Goal: Task Accomplishment & Management: Use online tool/utility

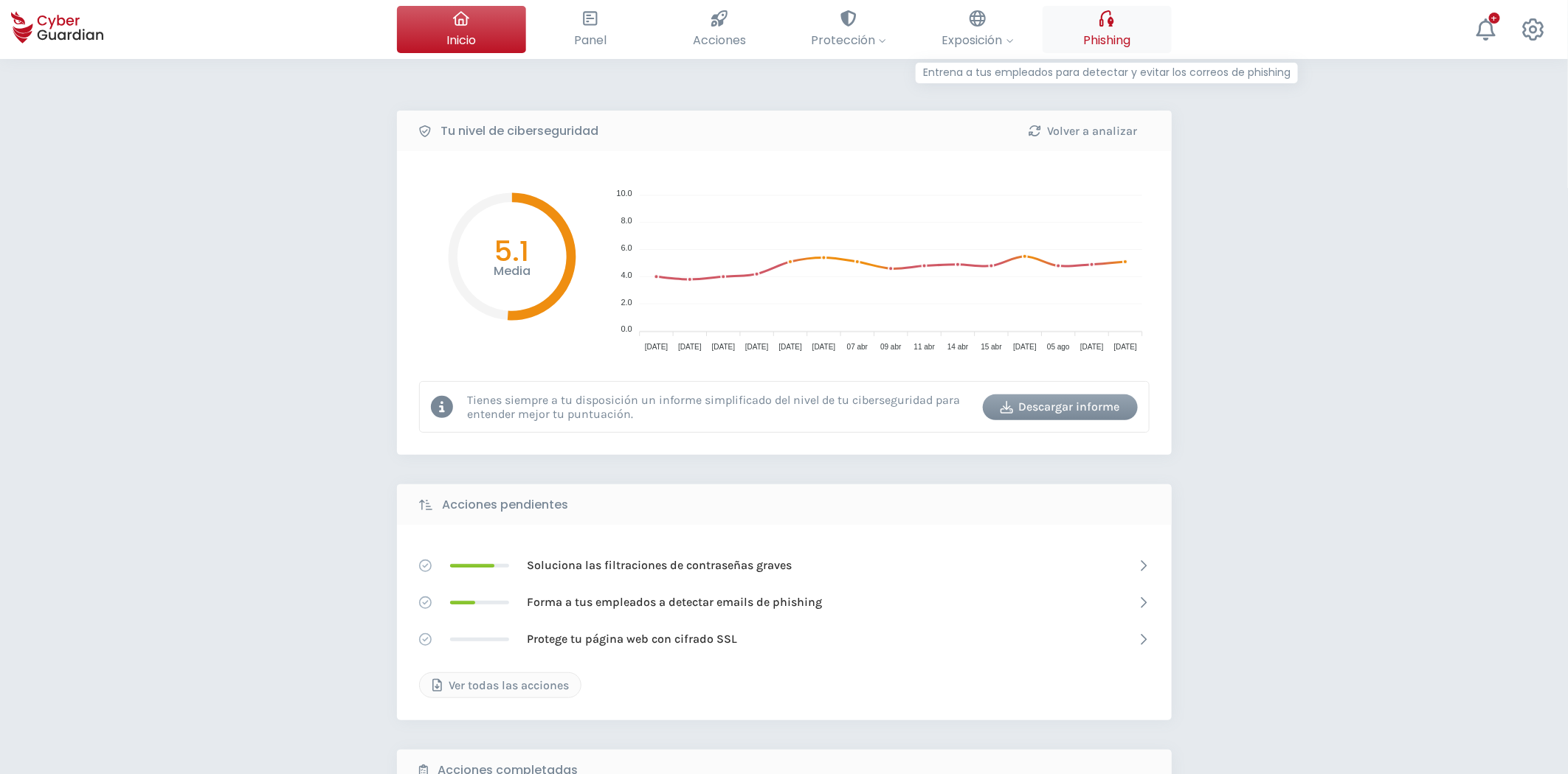
click at [1117, 35] on span "Phishing" at bounding box center [1107, 40] width 47 height 18
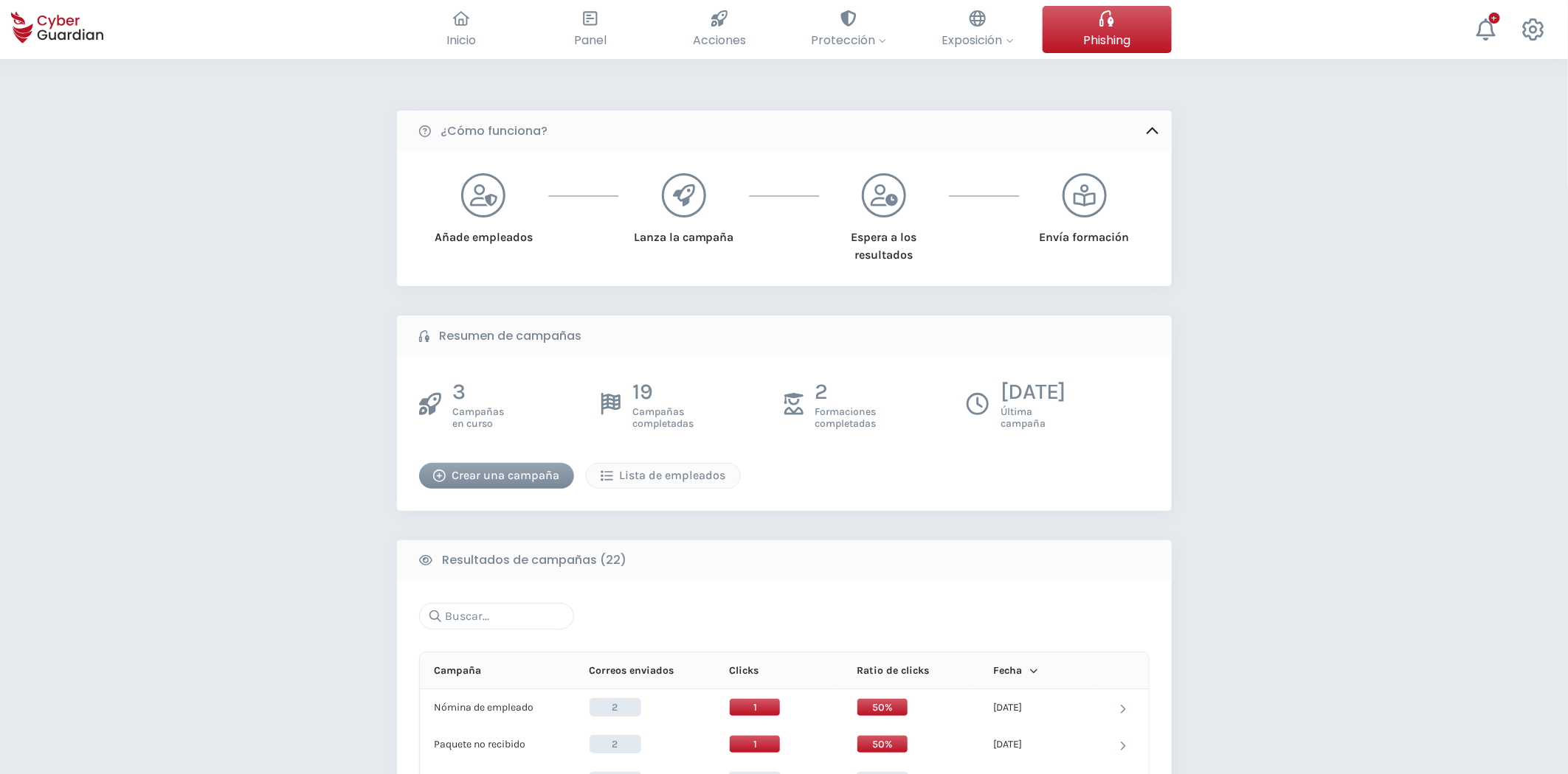
click at [534, 477] on div "Crear una campaña" at bounding box center [497, 476] width 133 height 18
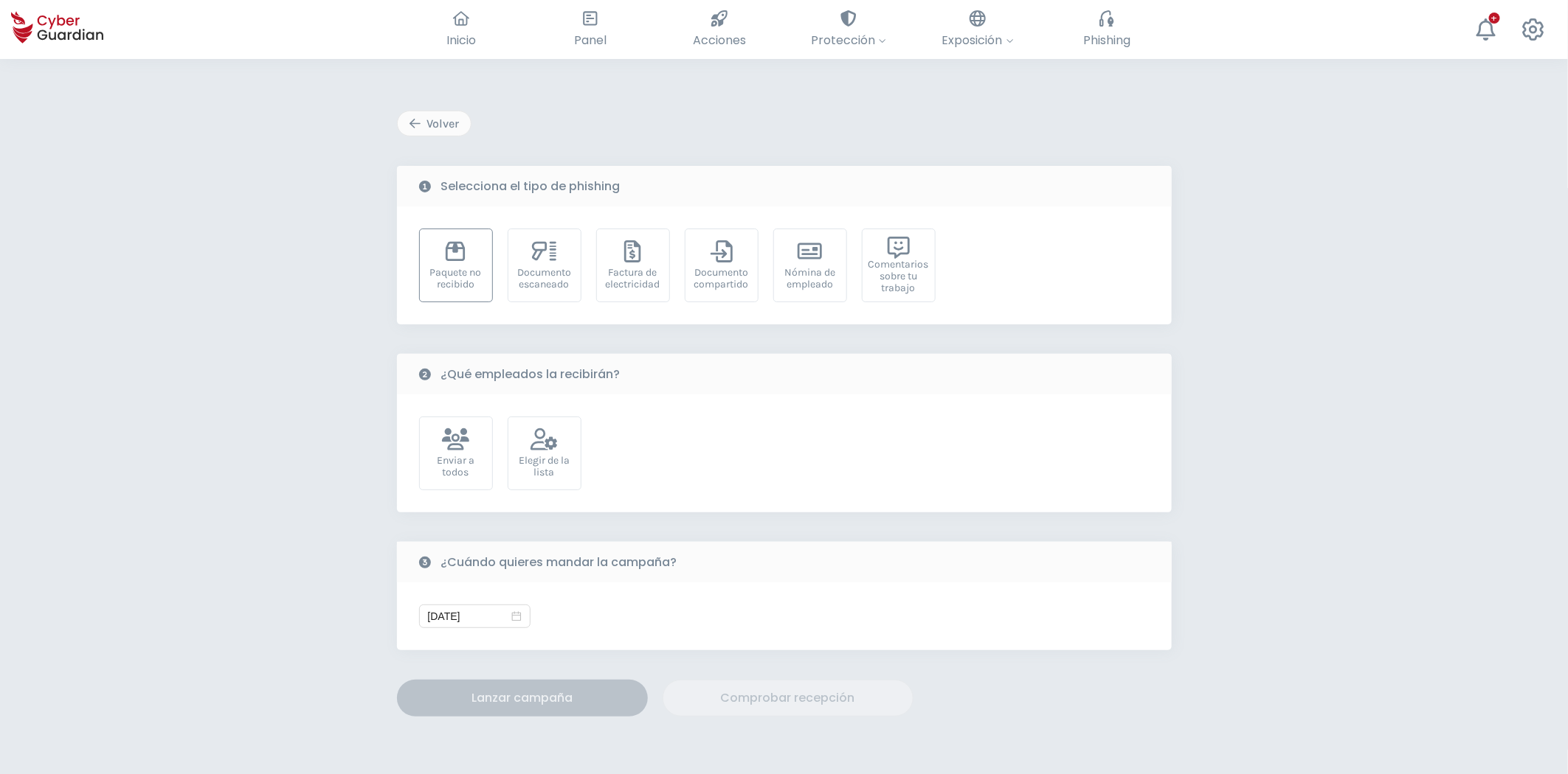
click at [466, 260] on div "Paquete no recibido" at bounding box center [456, 265] width 74 height 74
click at [549, 459] on div "Elegir de la lista" at bounding box center [545, 467] width 58 height 24
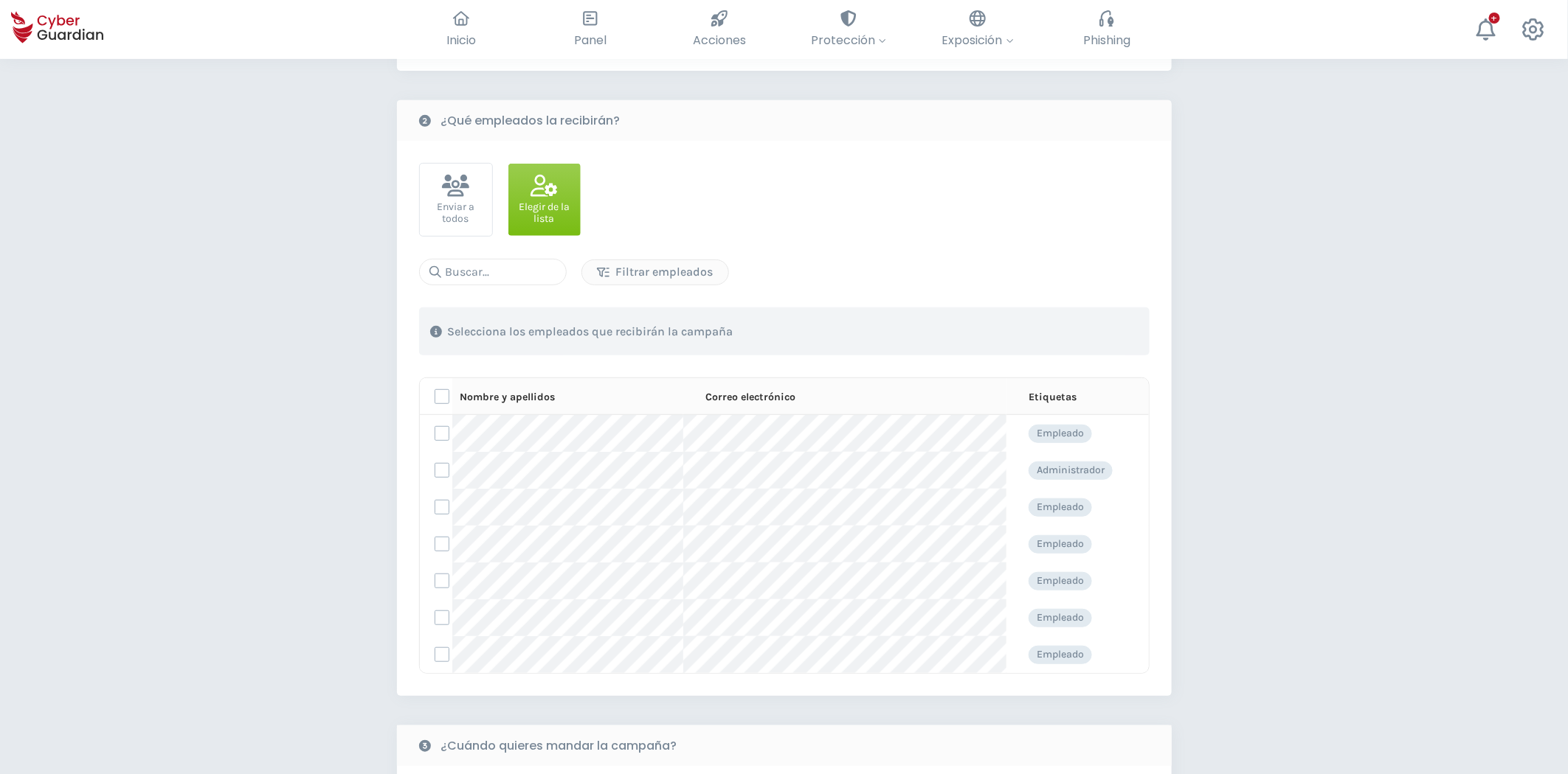
scroll to position [327, 0]
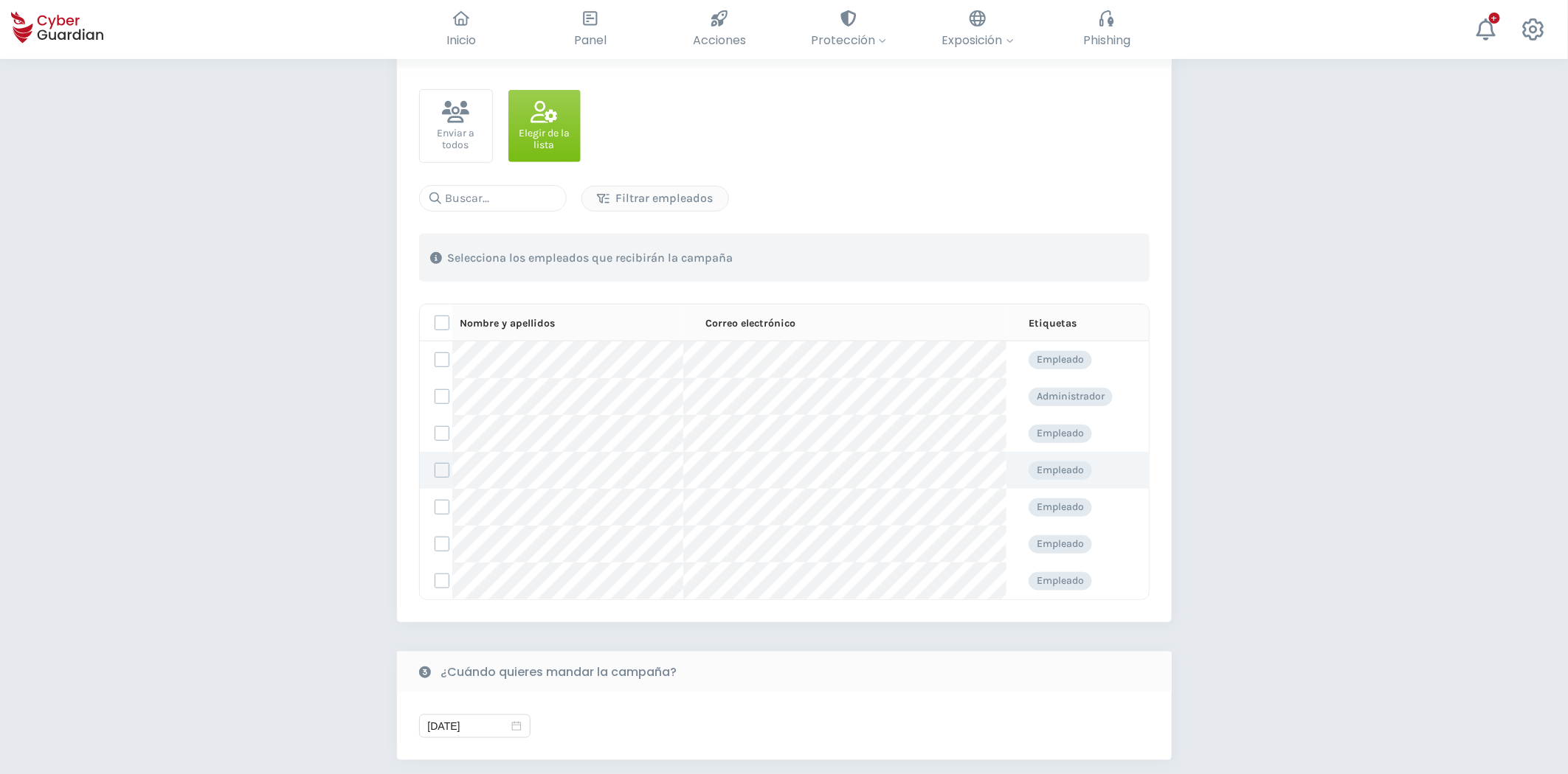
click at [440, 474] on label at bounding box center [442, 470] width 15 height 15
click at [435, 474] on input "checkbox" at bounding box center [435, 470] width 0 height 13
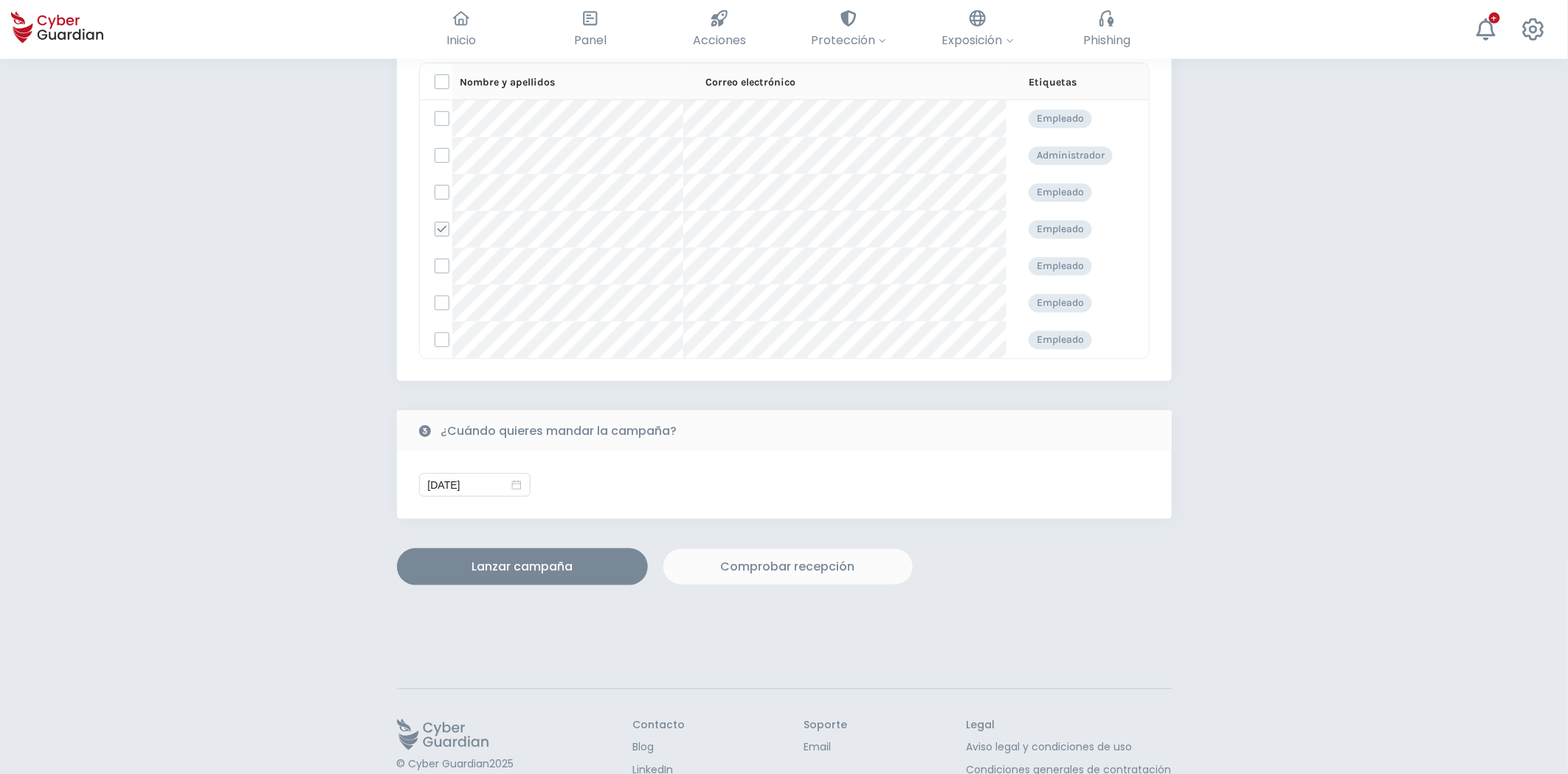
scroll to position [573, 0]
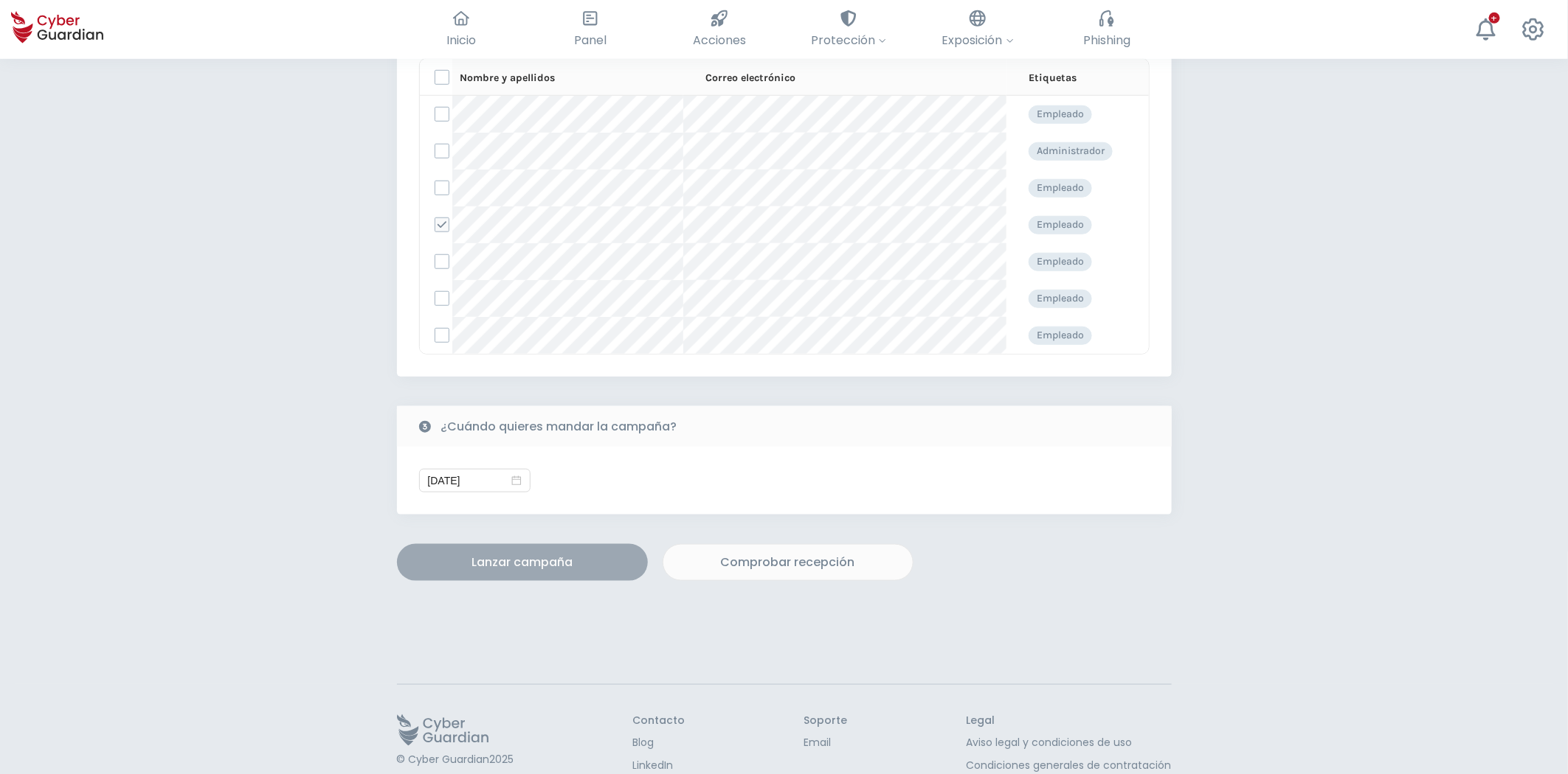
click at [513, 563] on div "Lanzar campaña" at bounding box center [522, 563] width 228 height 18
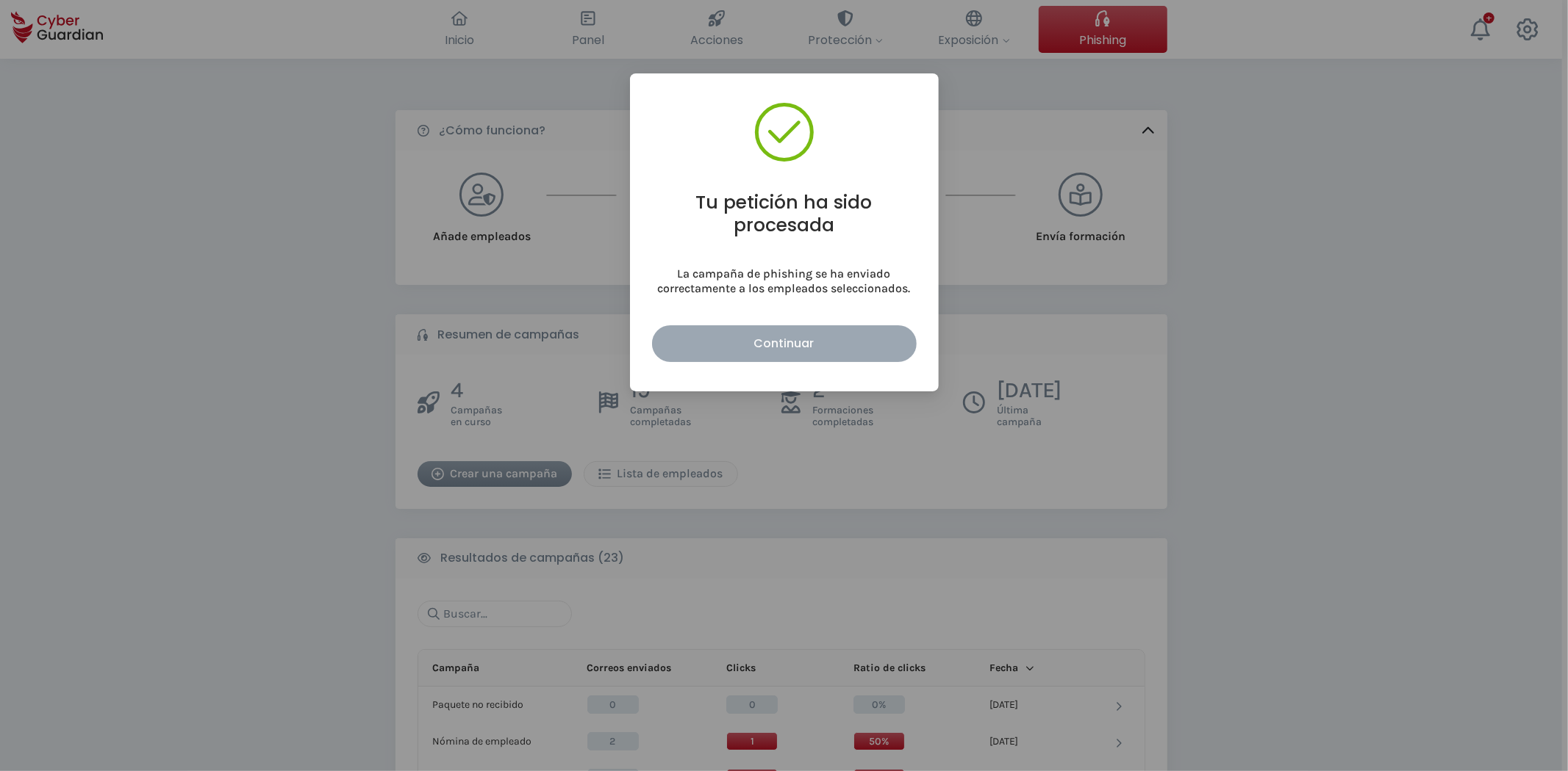
click at [780, 340] on div "Continuar" at bounding box center [784, 343] width 242 height 18
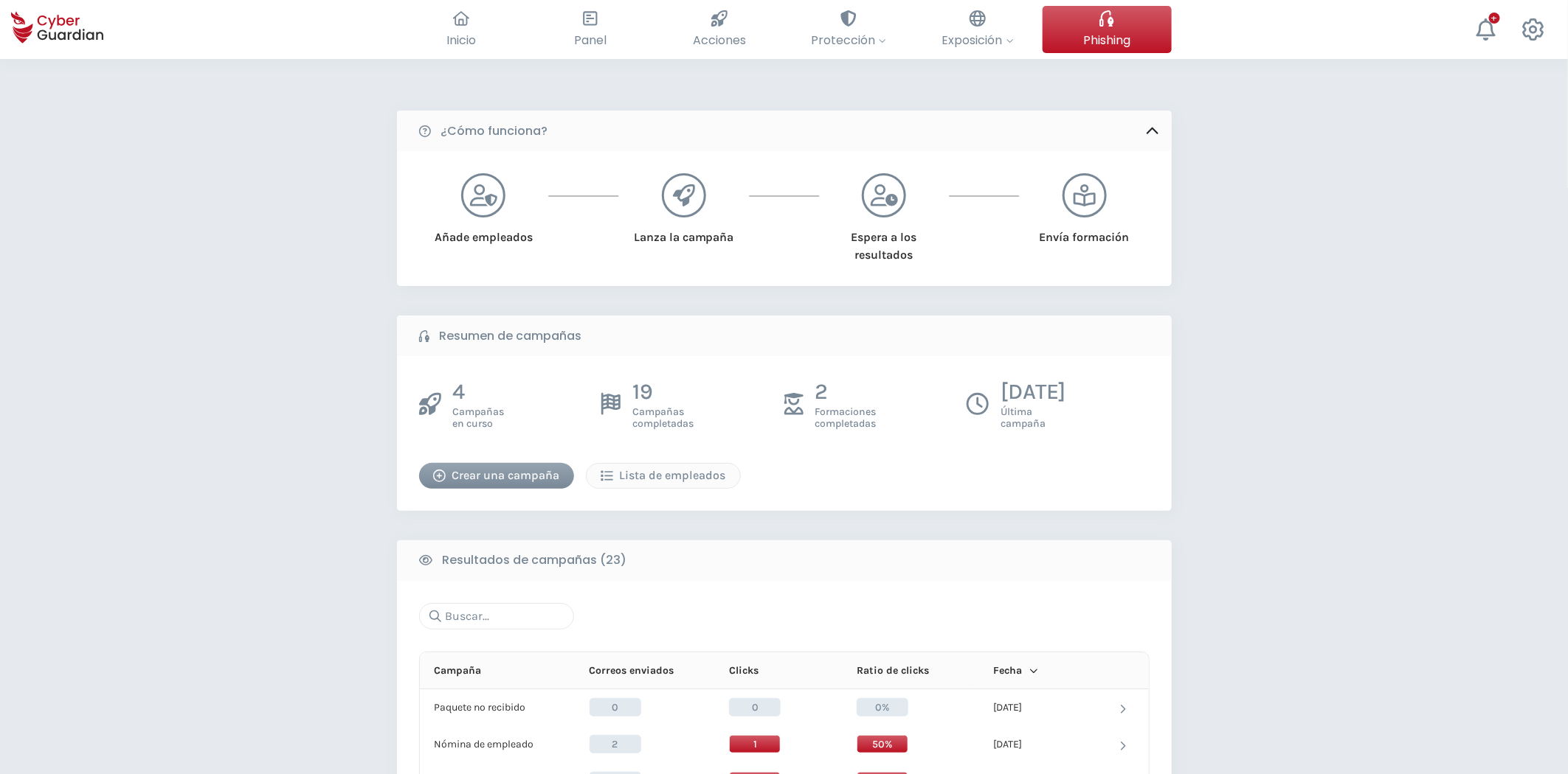
click at [477, 468] on div "Crear una campaña" at bounding box center [497, 476] width 133 height 18
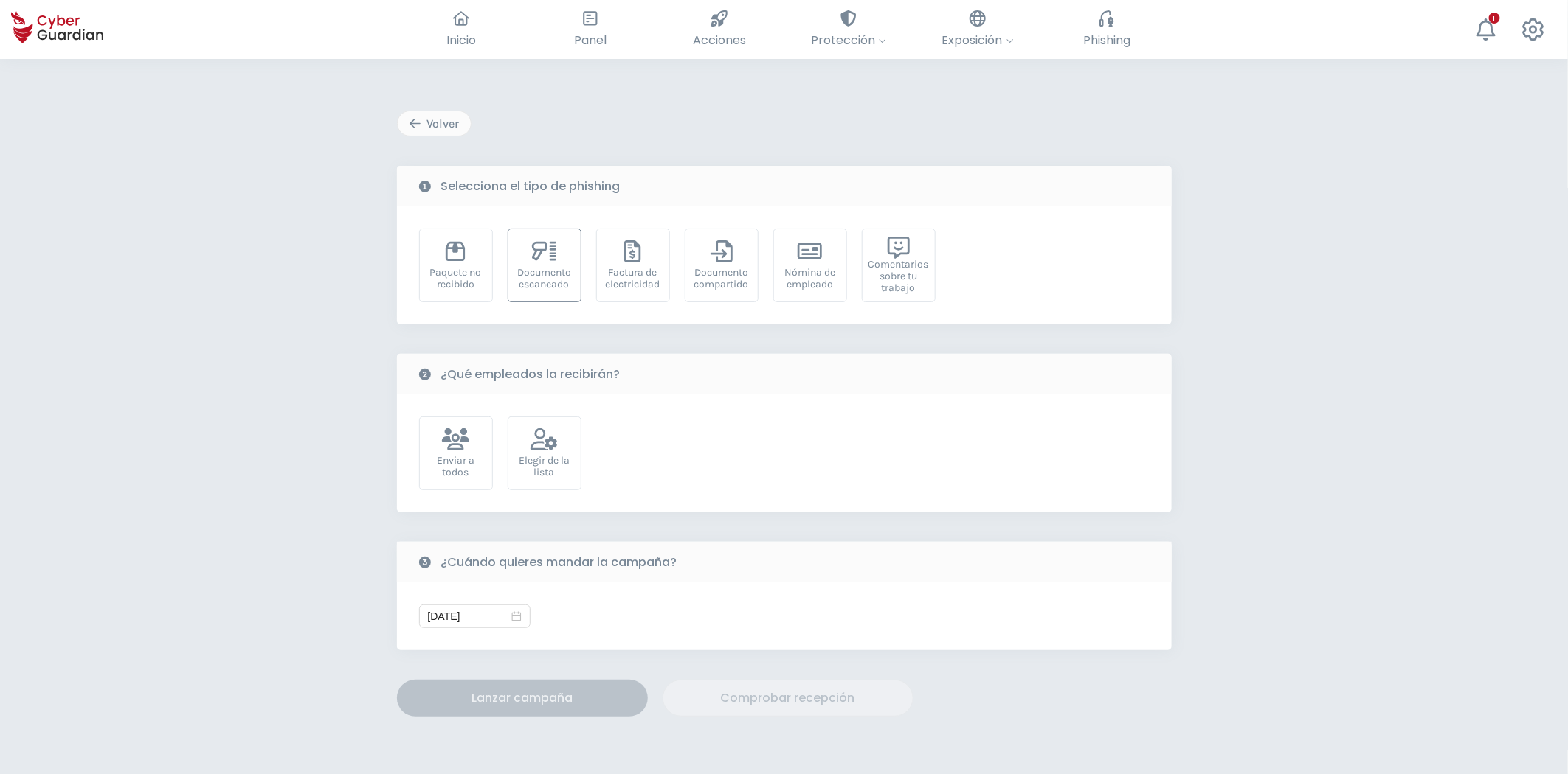
click at [540, 292] on div "Documento escaneado" at bounding box center [545, 265] width 74 height 74
click at [542, 448] on icon at bounding box center [544, 439] width 27 height 22
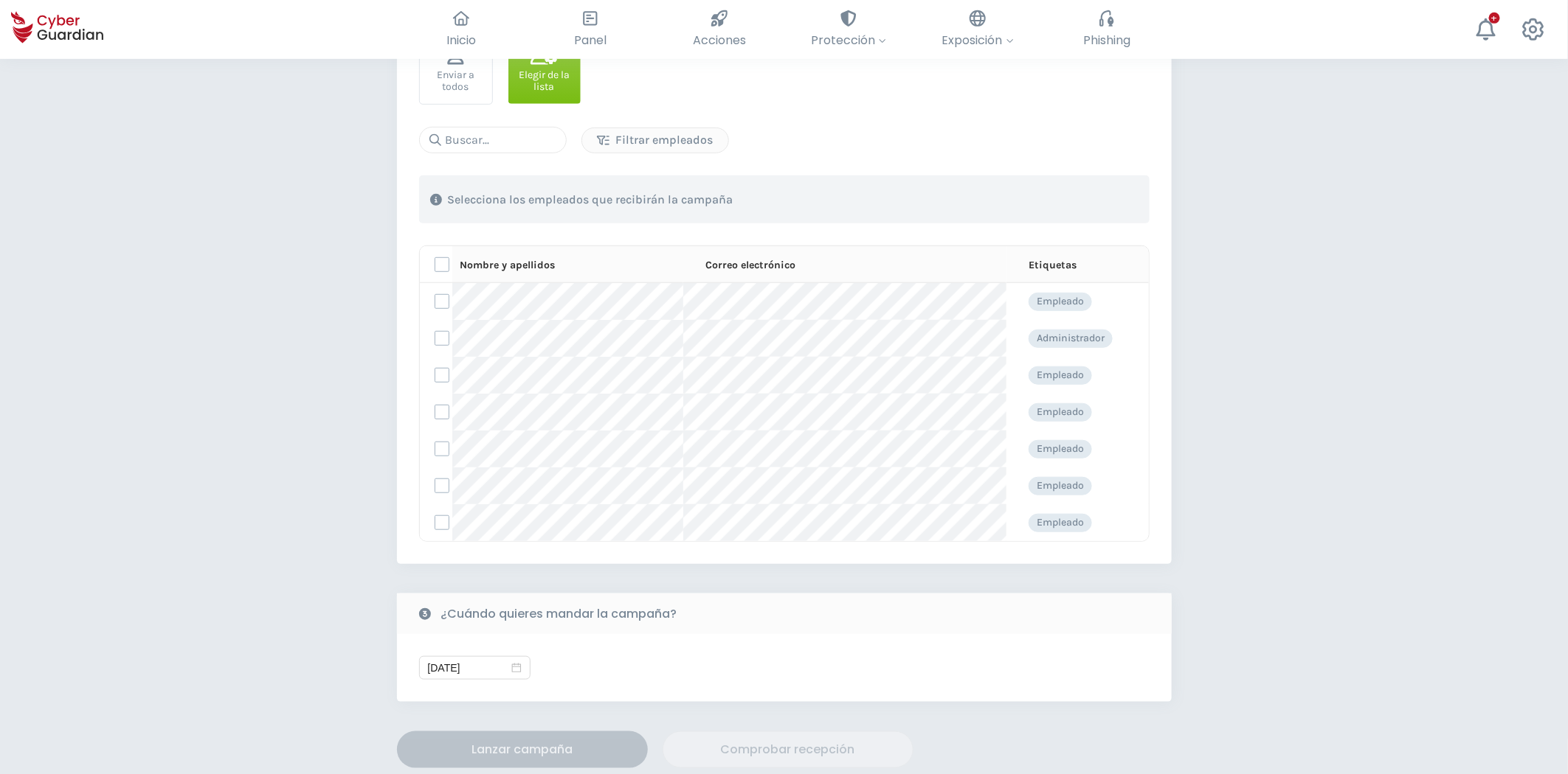
scroll to position [409, 0]
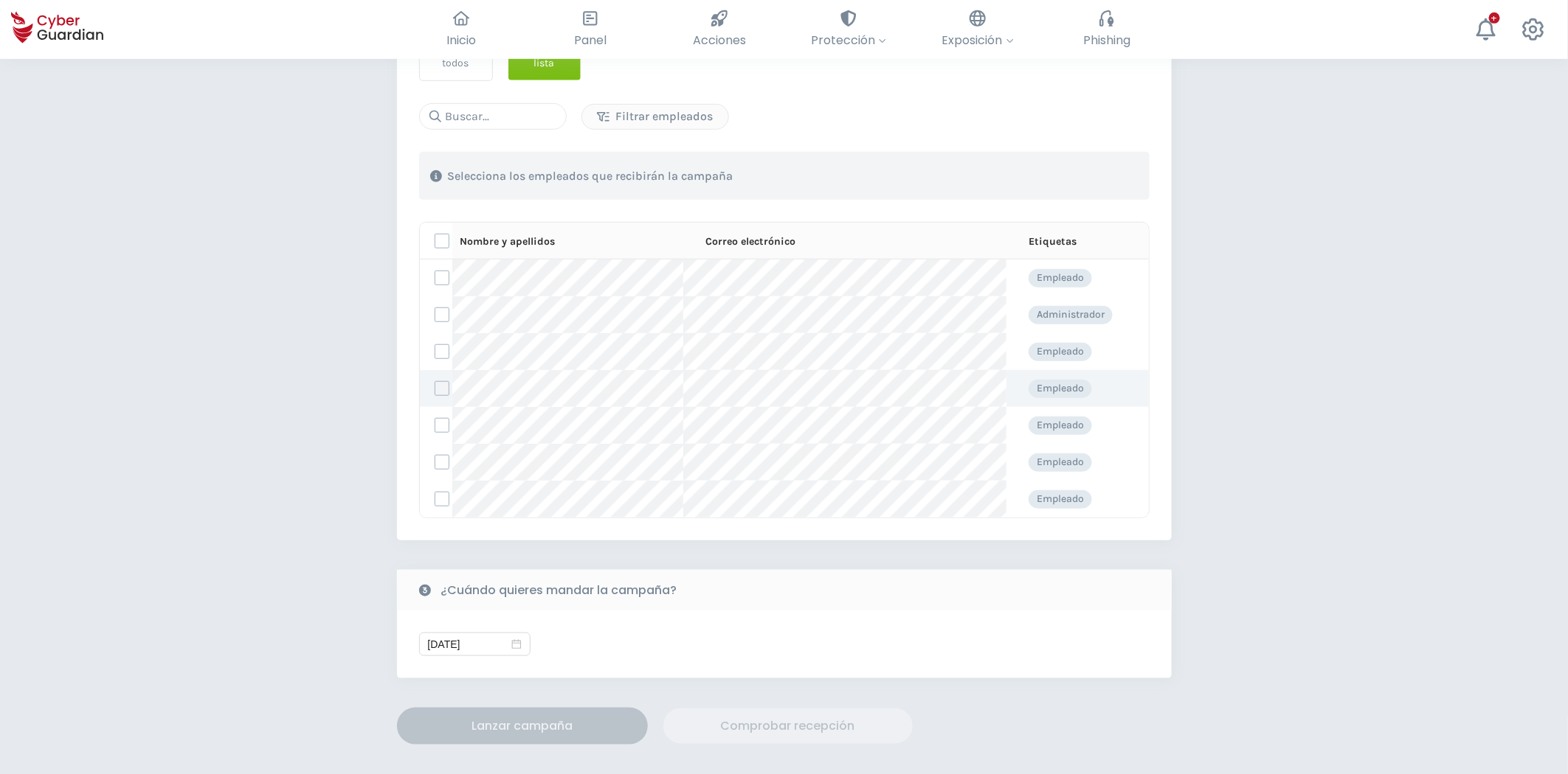
click at [439, 388] on label at bounding box center [442, 388] width 15 height 15
click at [435, 388] on input "checkbox" at bounding box center [435, 388] width 0 height 13
click at [512, 730] on div "Lanzar campaña" at bounding box center [522, 726] width 228 height 18
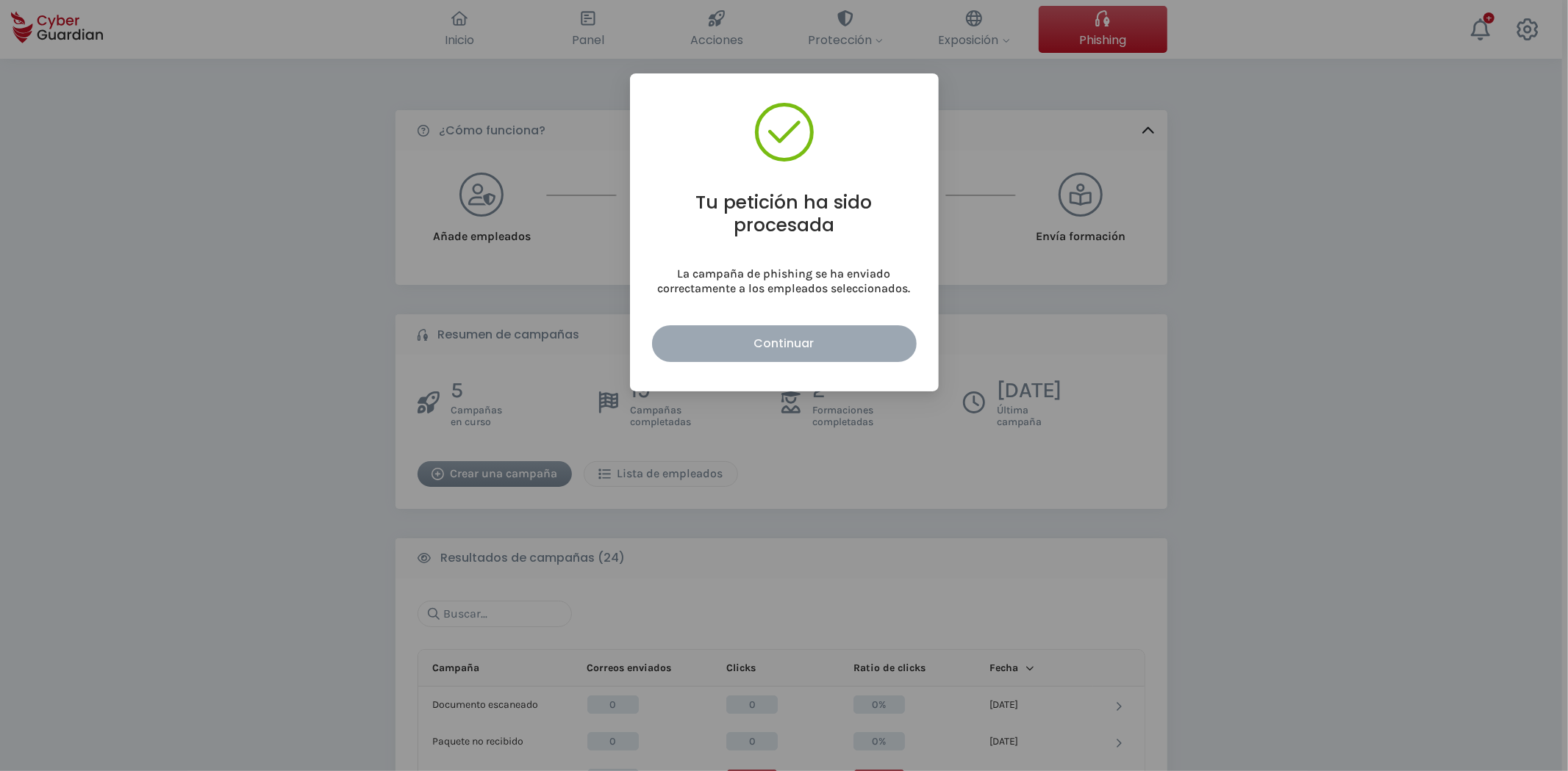
click at [830, 331] on button "Continuar" at bounding box center [784, 344] width 264 height 37
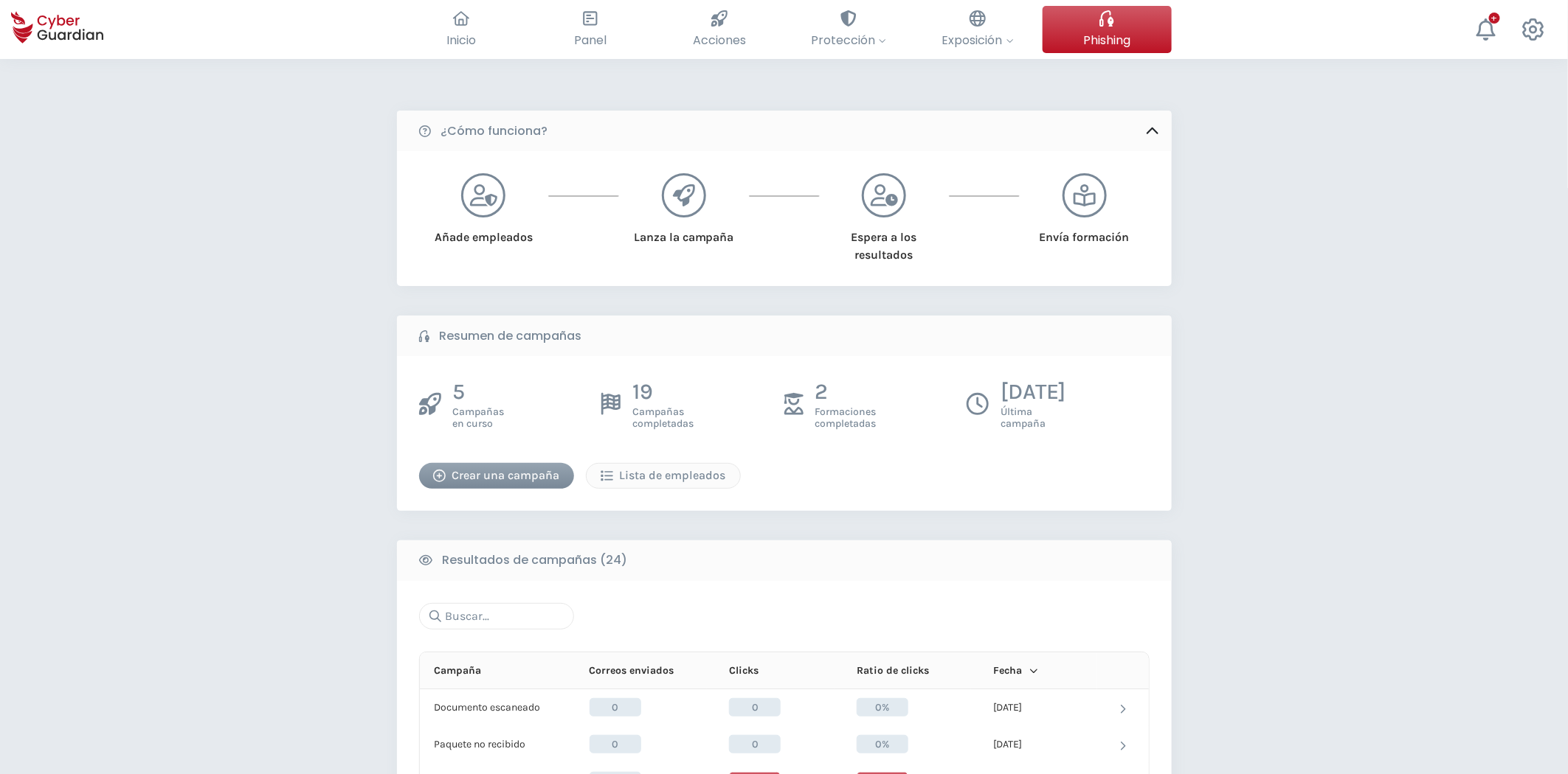
click at [525, 482] on div "Crear una campaña" at bounding box center [497, 476] width 133 height 18
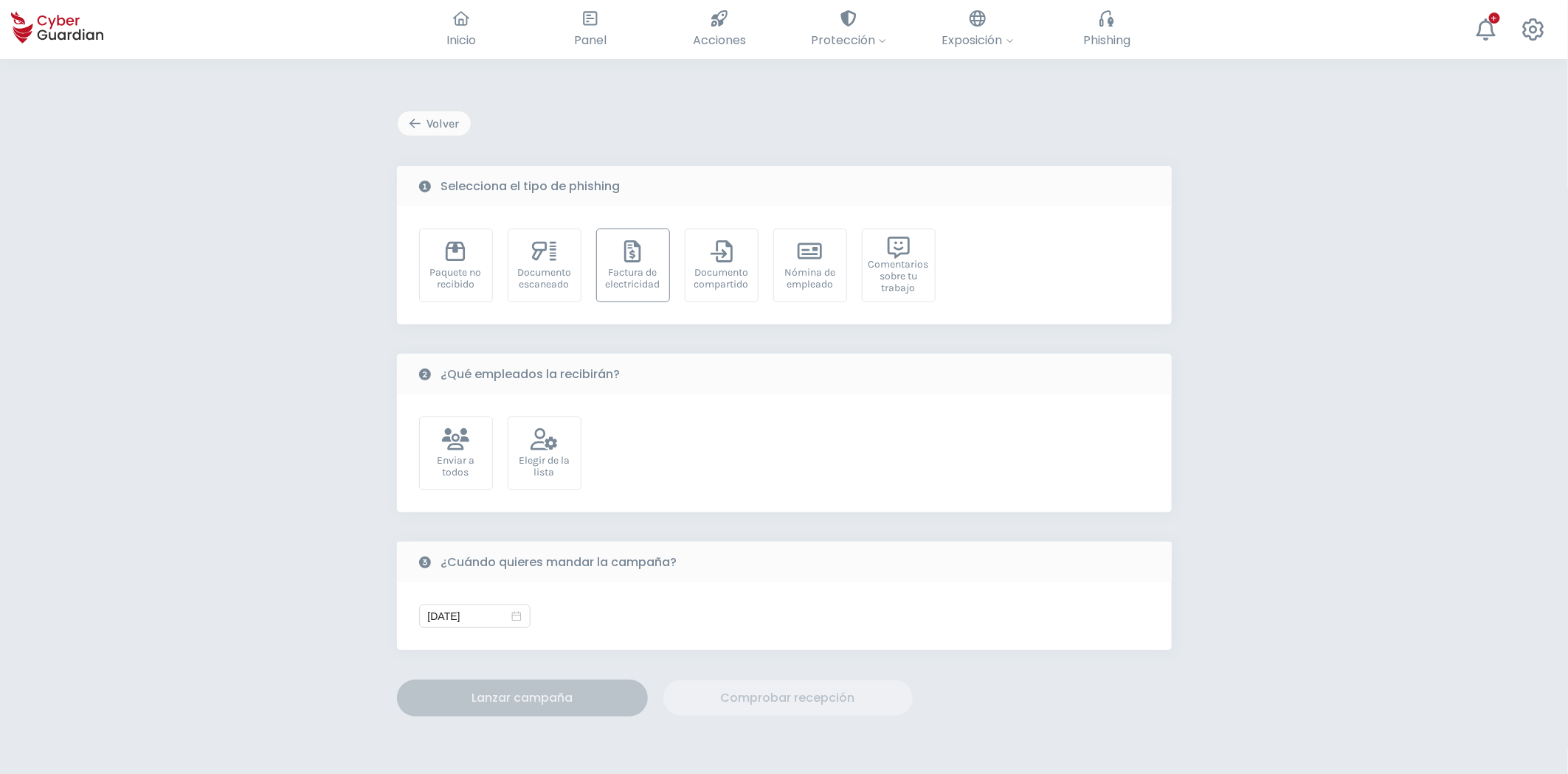
click at [625, 267] on div "Factura de electricidad" at bounding box center [633, 278] width 58 height 24
click at [563, 447] on div "Elegir de la lista" at bounding box center [545, 453] width 74 height 74
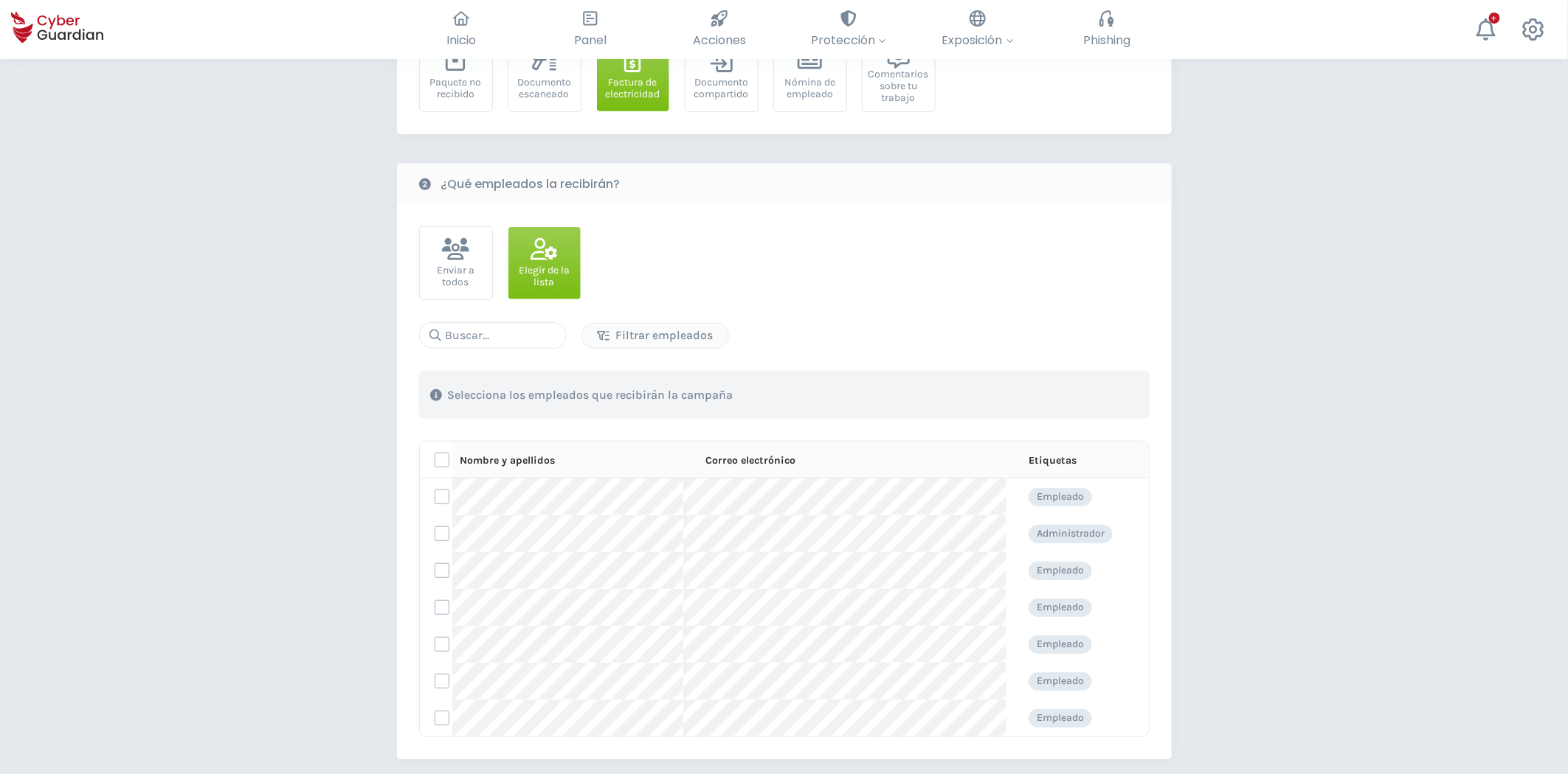
scroll to position [245, 0]
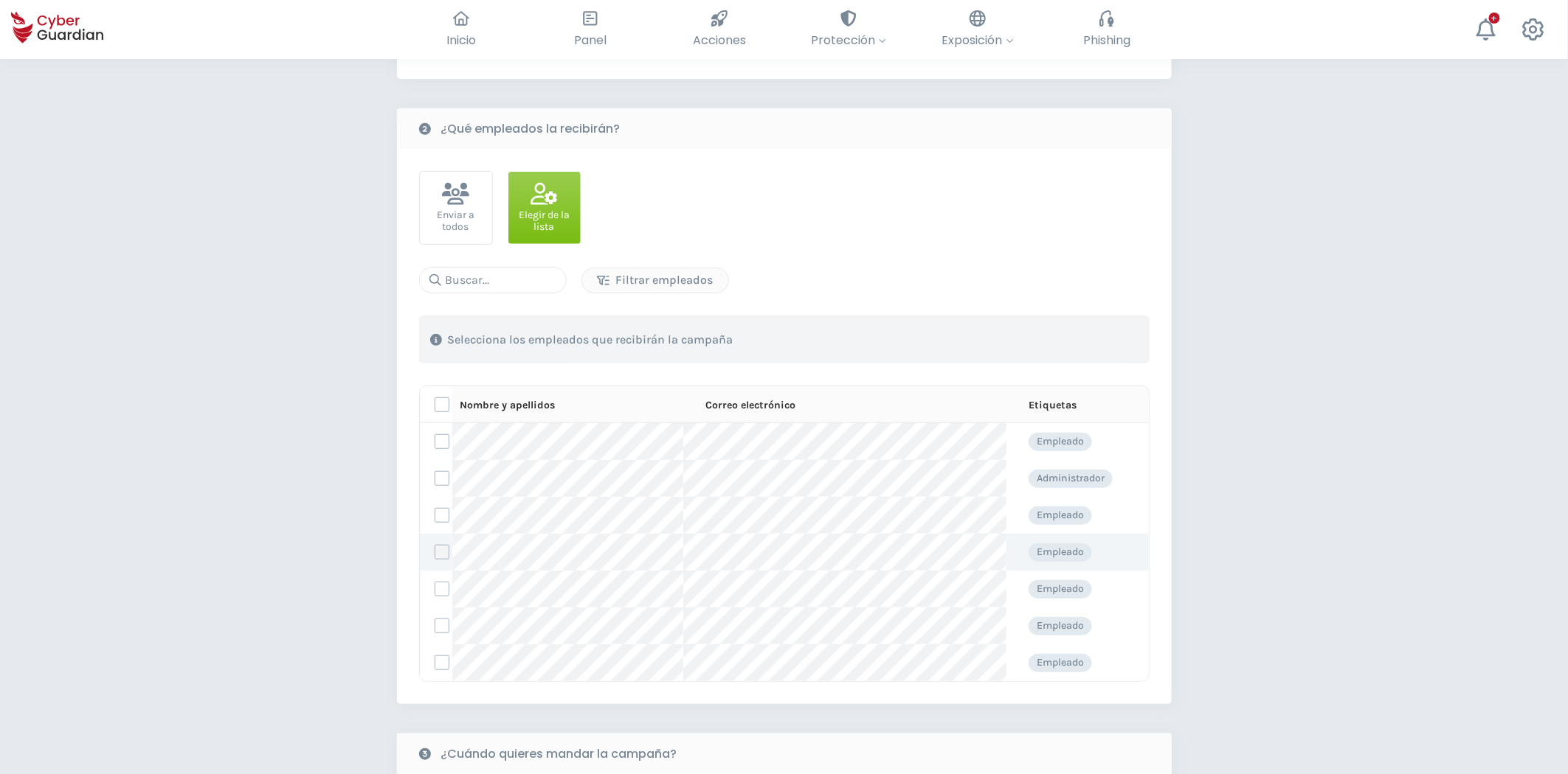
click at [440, 551] on label at bounding box center [442, 552] width 15 height 15
click at [435, 551] on input "checkbox" at bounding box center [435, 552] width 0 height 13
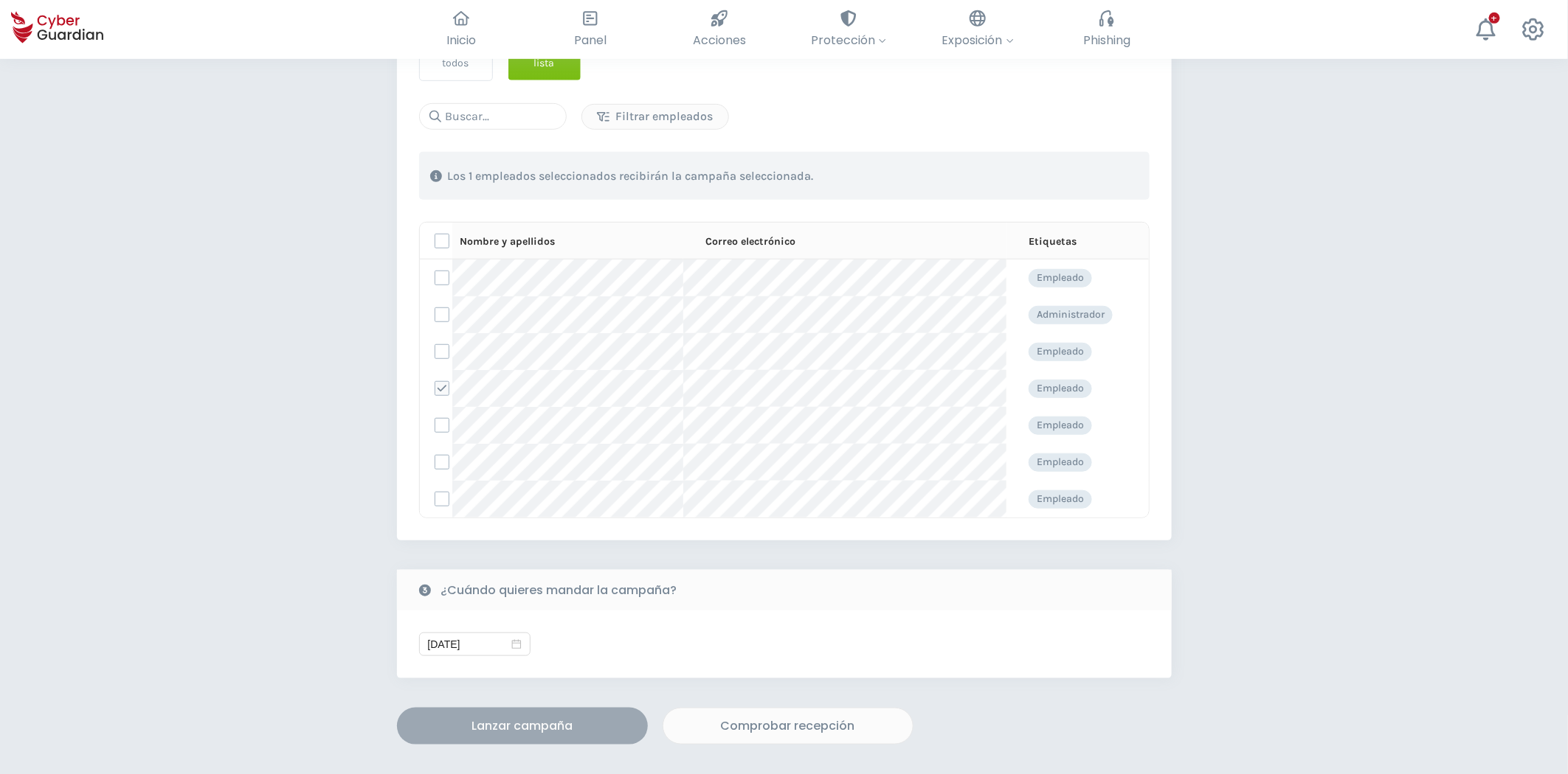
click at [542, 727] on div "Lanzar campaña" at bounding box center [522, 726] width 228 height 18
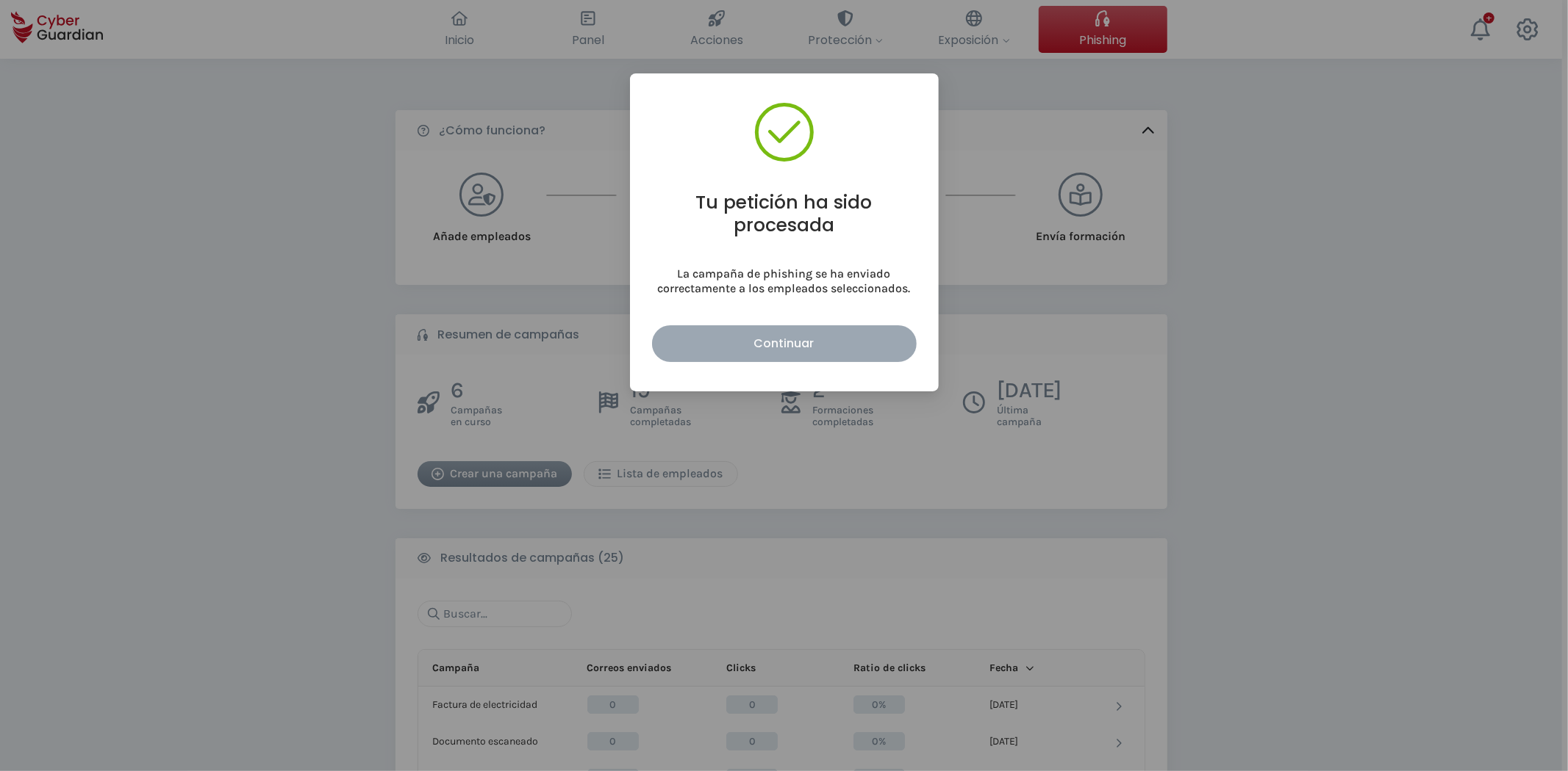
click at [755, 345] on div "Continuar" at bounding box center [784, 343] width 242 height 18
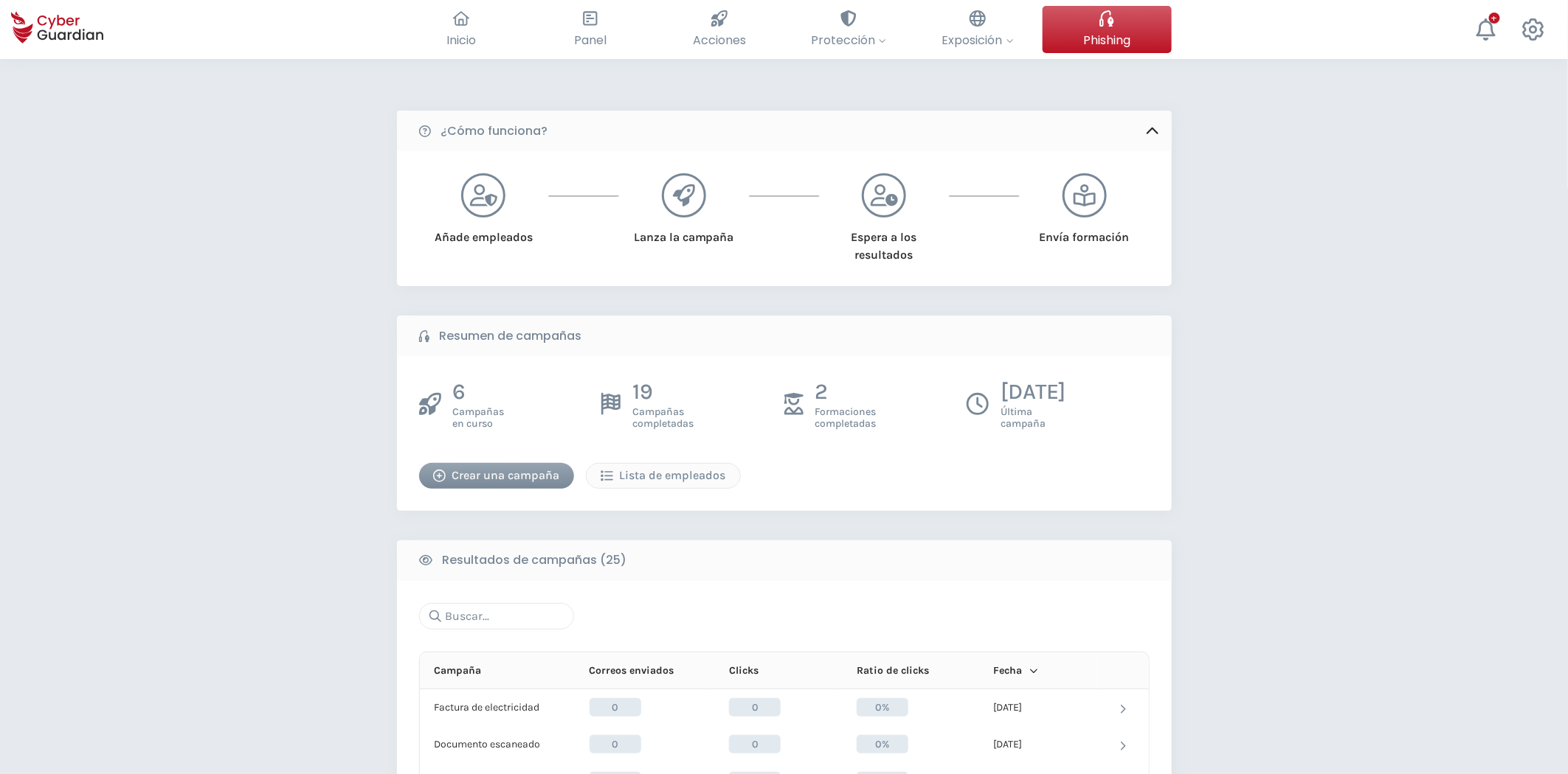
click at [499, 473] on div "Crear una campaña" at bounding box center [497, 476] width 133 height 18
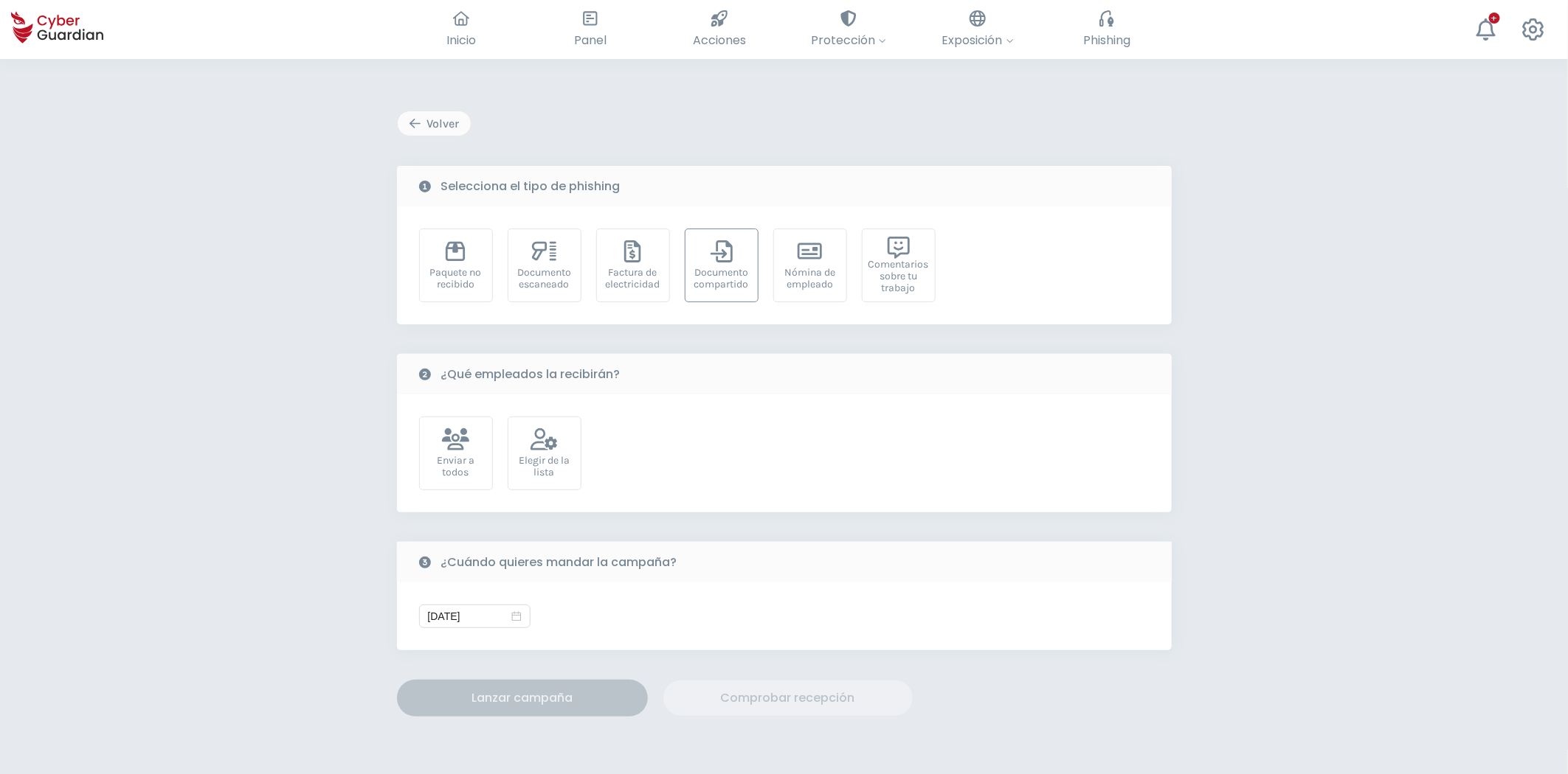
click at [727, 277] on div "Documento compartido" at bounding box center [721, 278] width 58 height 24
click at [522, 448] on div "Elegir de la lista" at bounding box center [545, 453] width 74 height 74
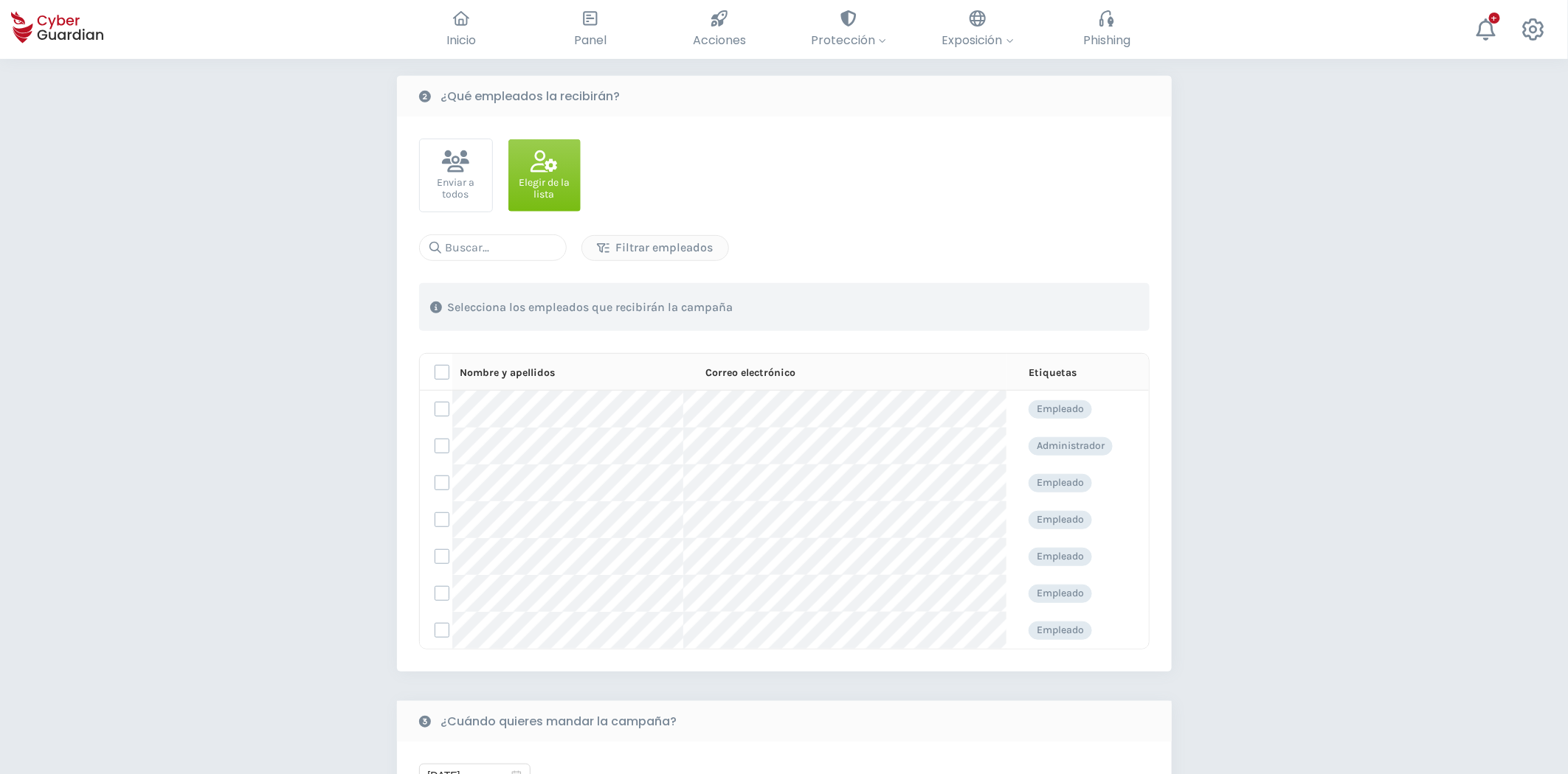
scroll to position [327, 0]
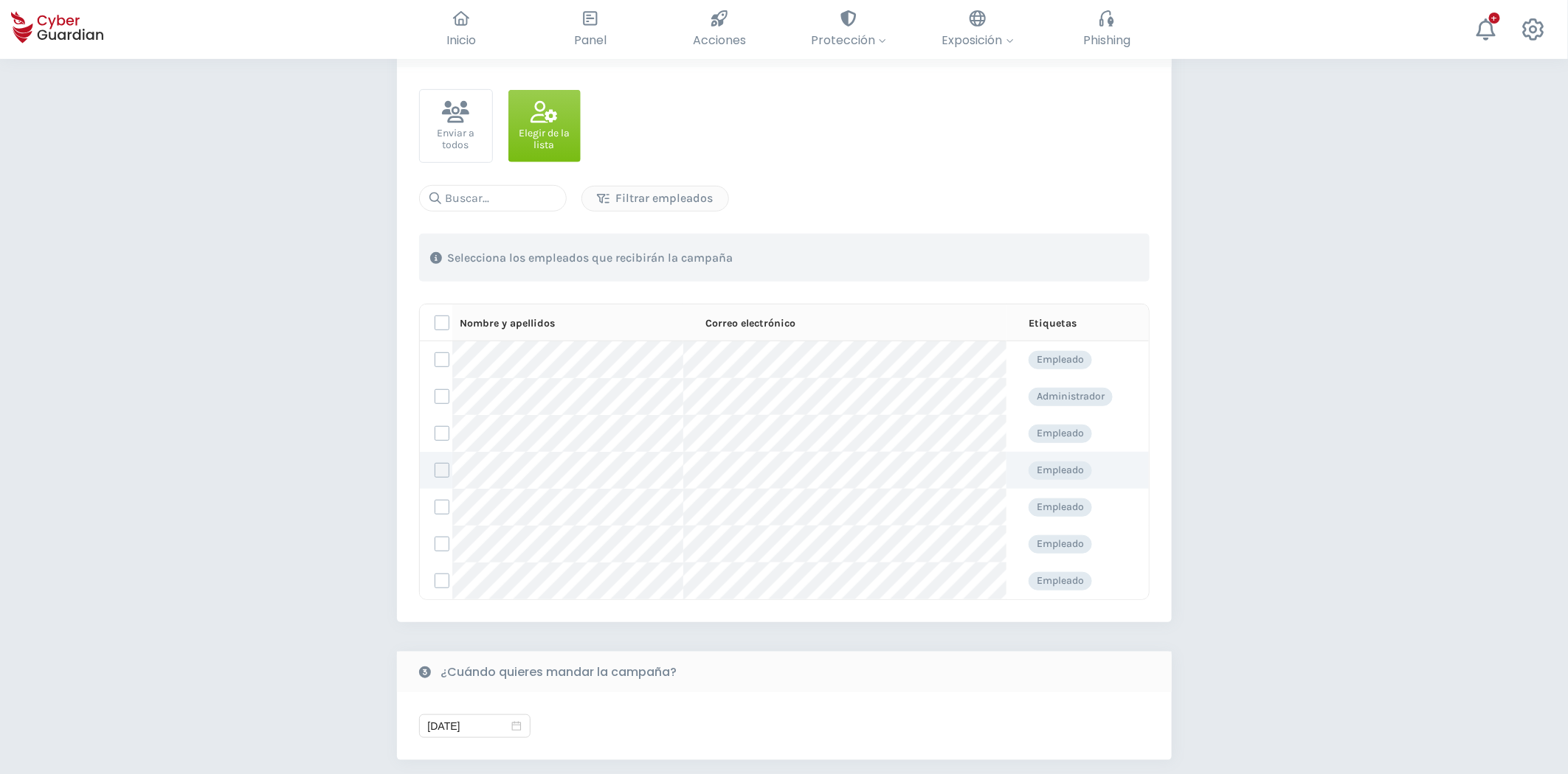
click at [440, 470] on label at bounding box center [442, 470] width 15 height 15
click at [435, 470] on input "checkbox" at bounding box center [435, 470] width 0 height 13
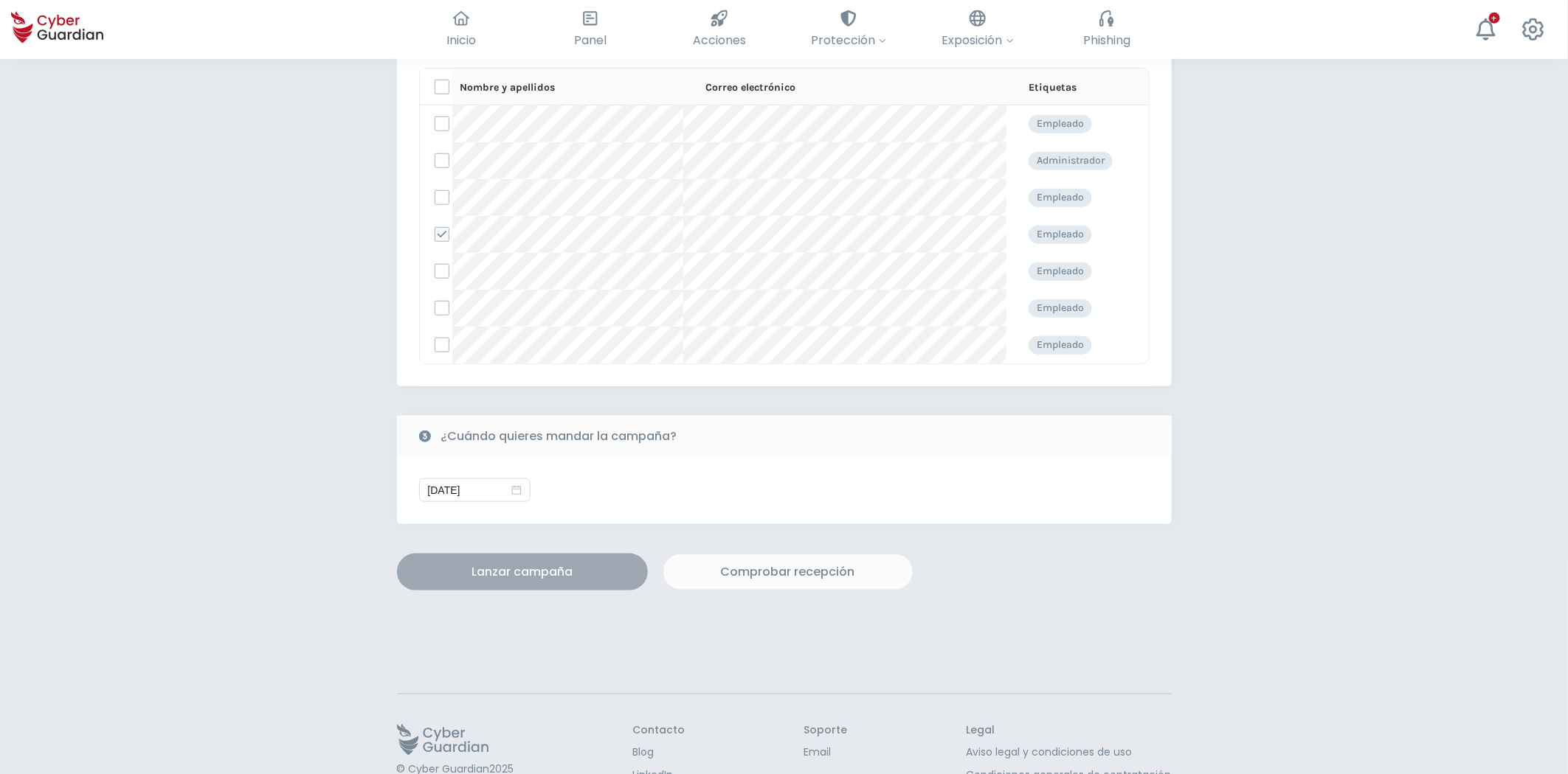
scroll to position [573, 0]
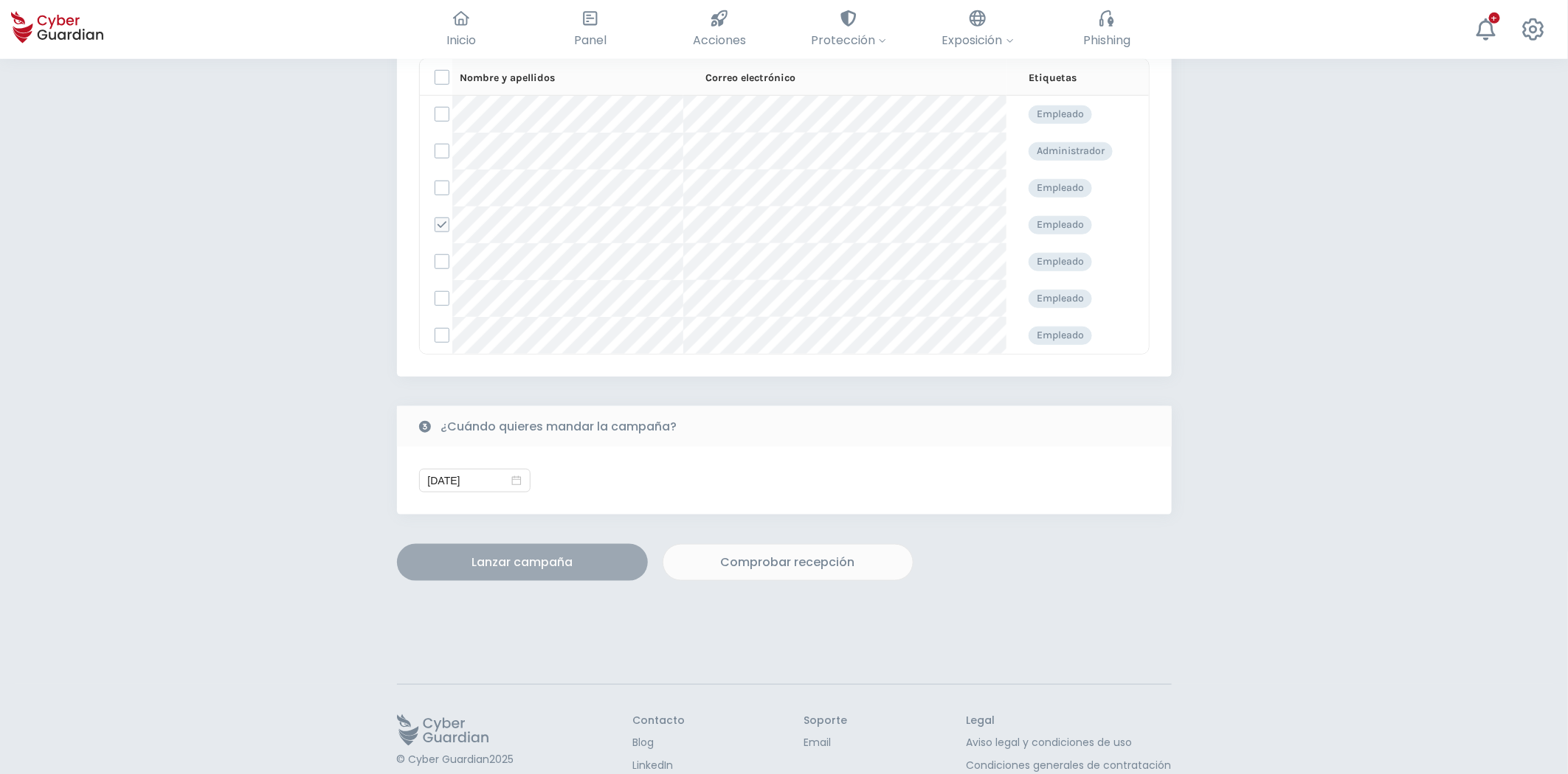
click at [540, 555] on div "Lanzar campaña" at bounding box center [522, 563] width 228 height 18
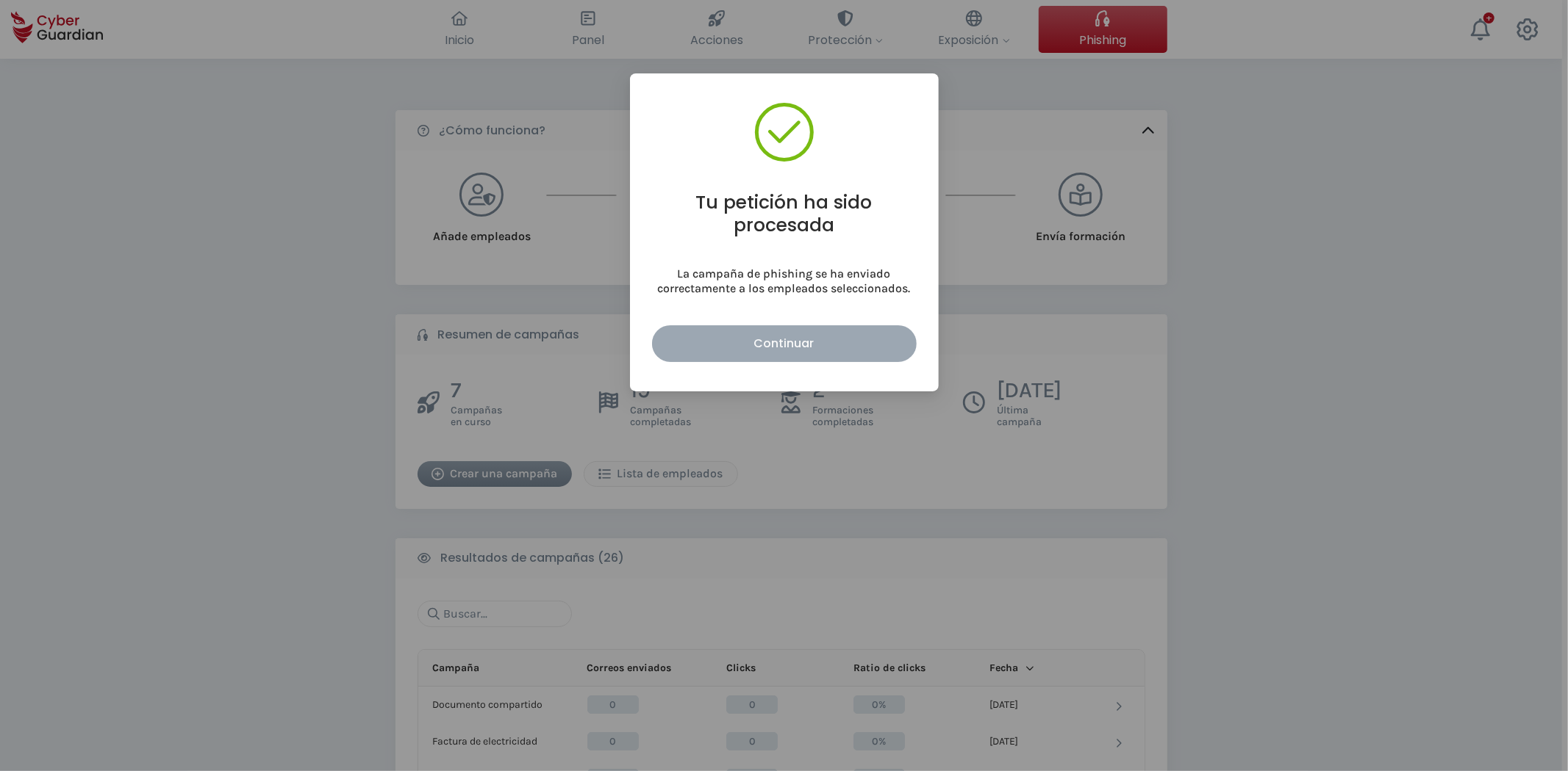
click at [824, 338] on div "Continuar" at bounding box center [784, 343] width 242 height 18
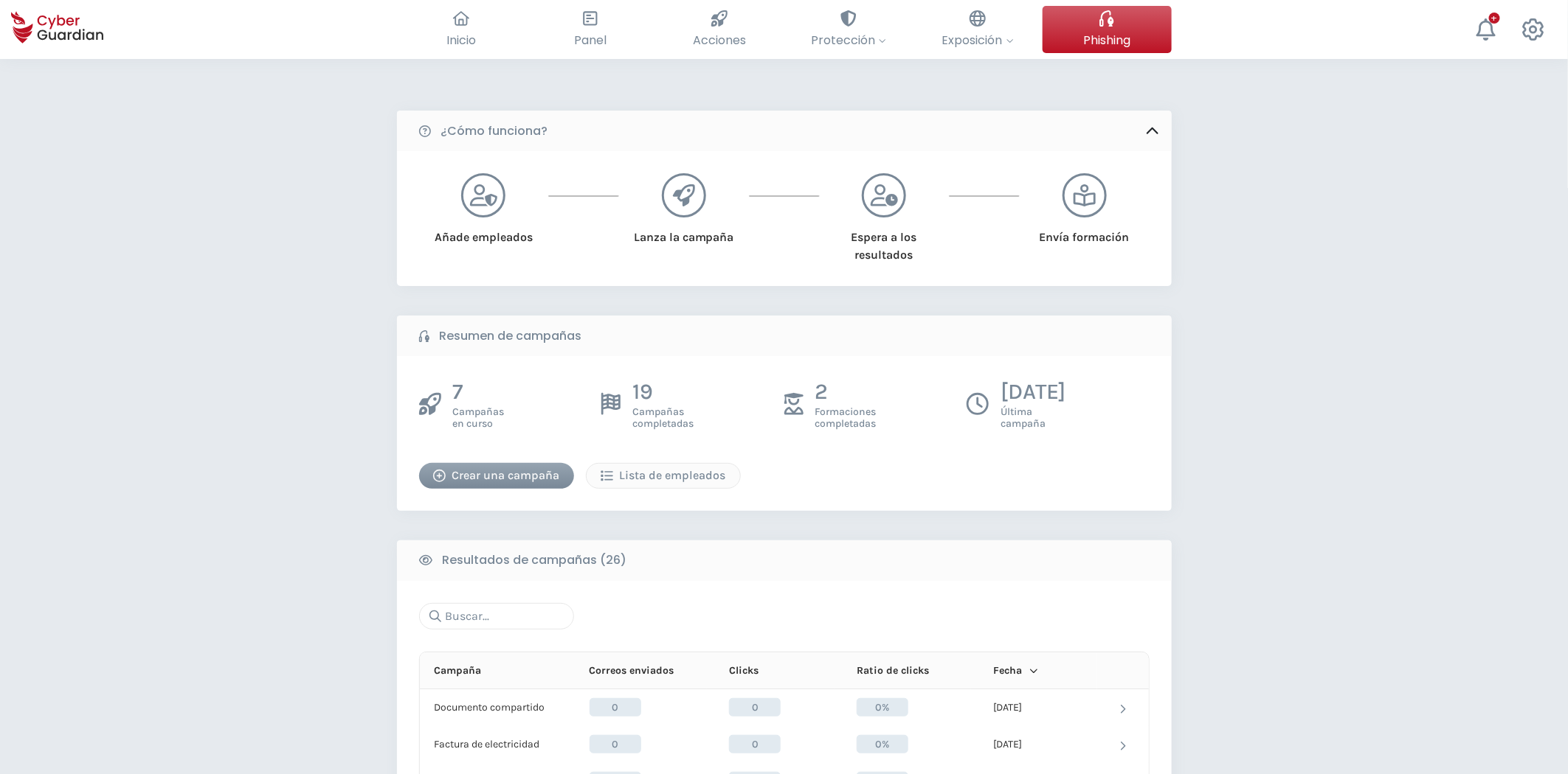
click at [519, 476] on div "Crear una campaña" at bounding box center [497, 476] width 133 height 18
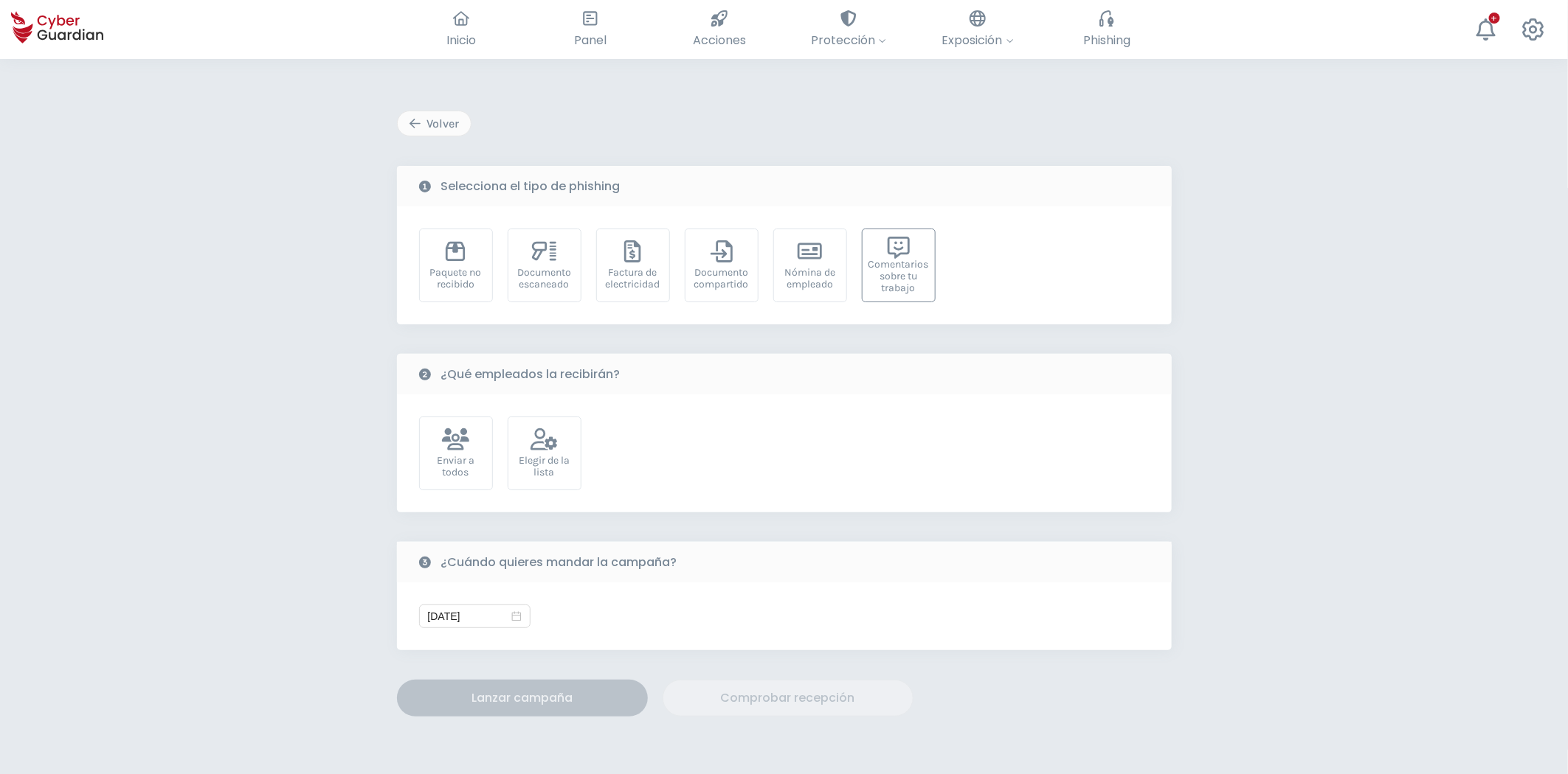
click at [887, 261] on div "Comentarios sobre tu trabajo" at bounding box center [899, 276] width 61 height 35
click at [499, 459] on div "Enviar a todos Elegir de la lista" at bounding box center [784, 453] width 730 height 74
click at [533, 455] on div "Elegir de la lista" at bounding box center [545, 467] width 58 height 24
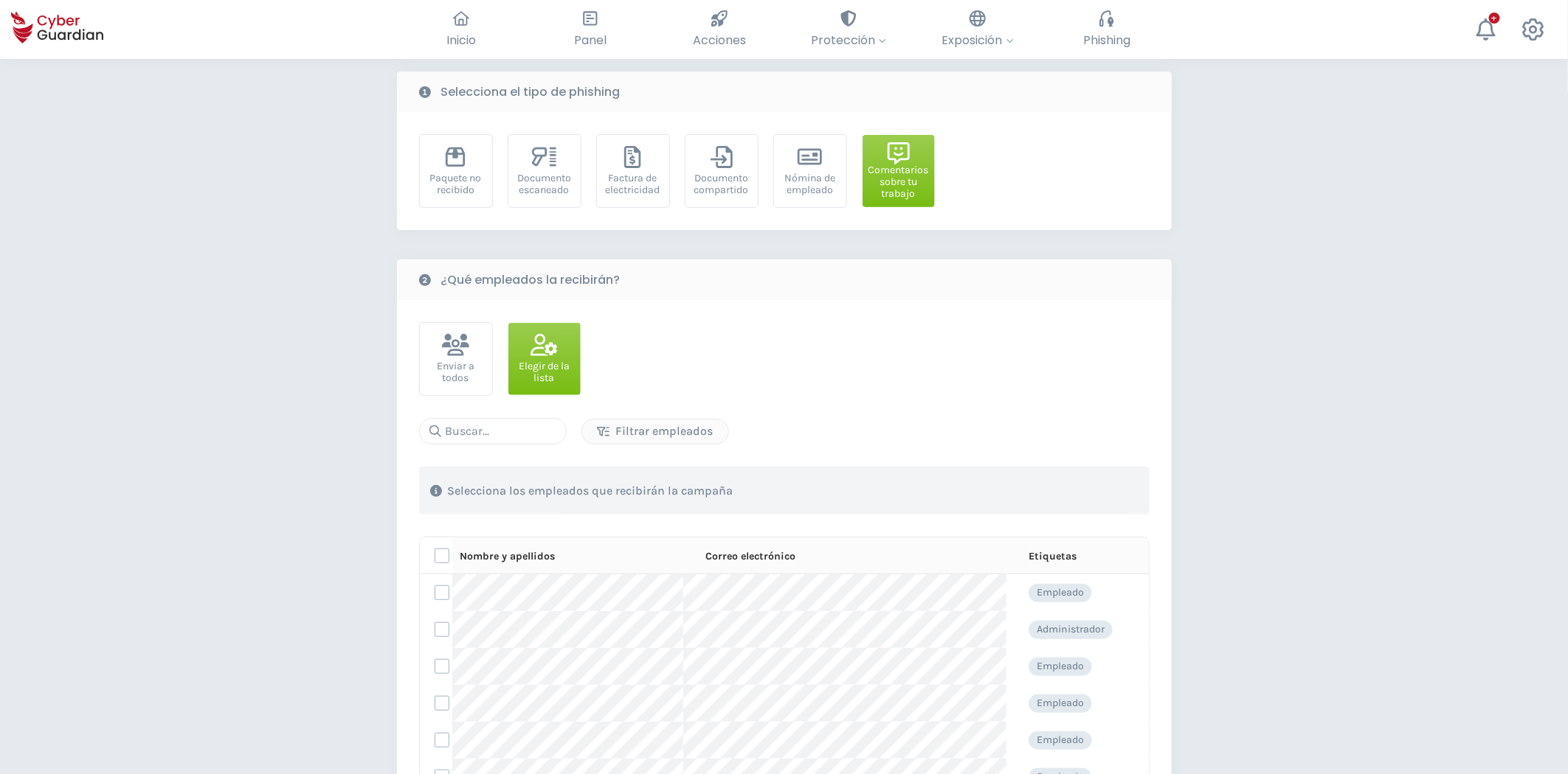
scroll to position [327, 0]
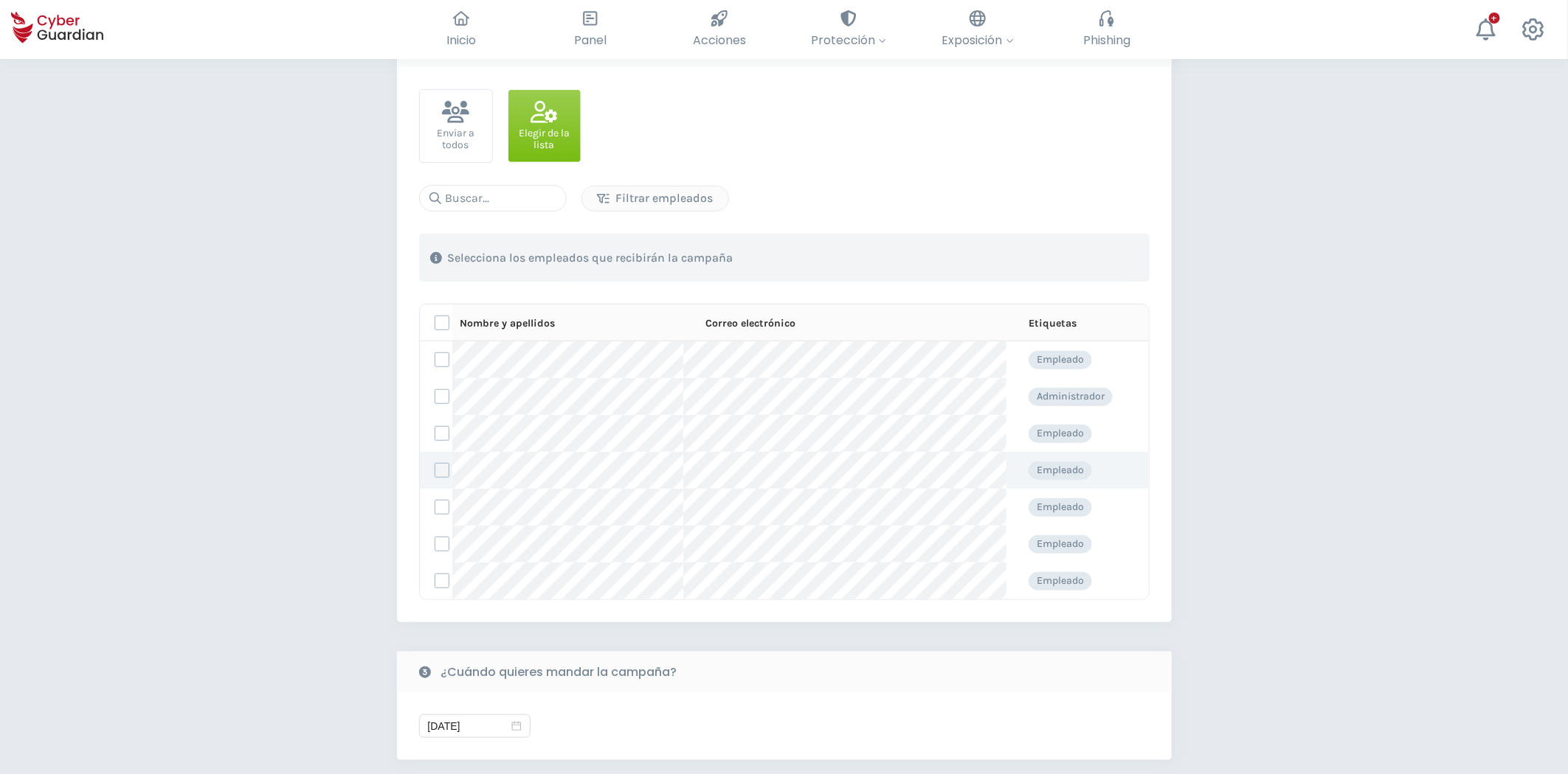
click at [441, 472] on label at bounding box center [442, 470] width 15 height 15
click at [435, 472] on input "checkbox" at bounding box center [435, 470] width 0 height 13
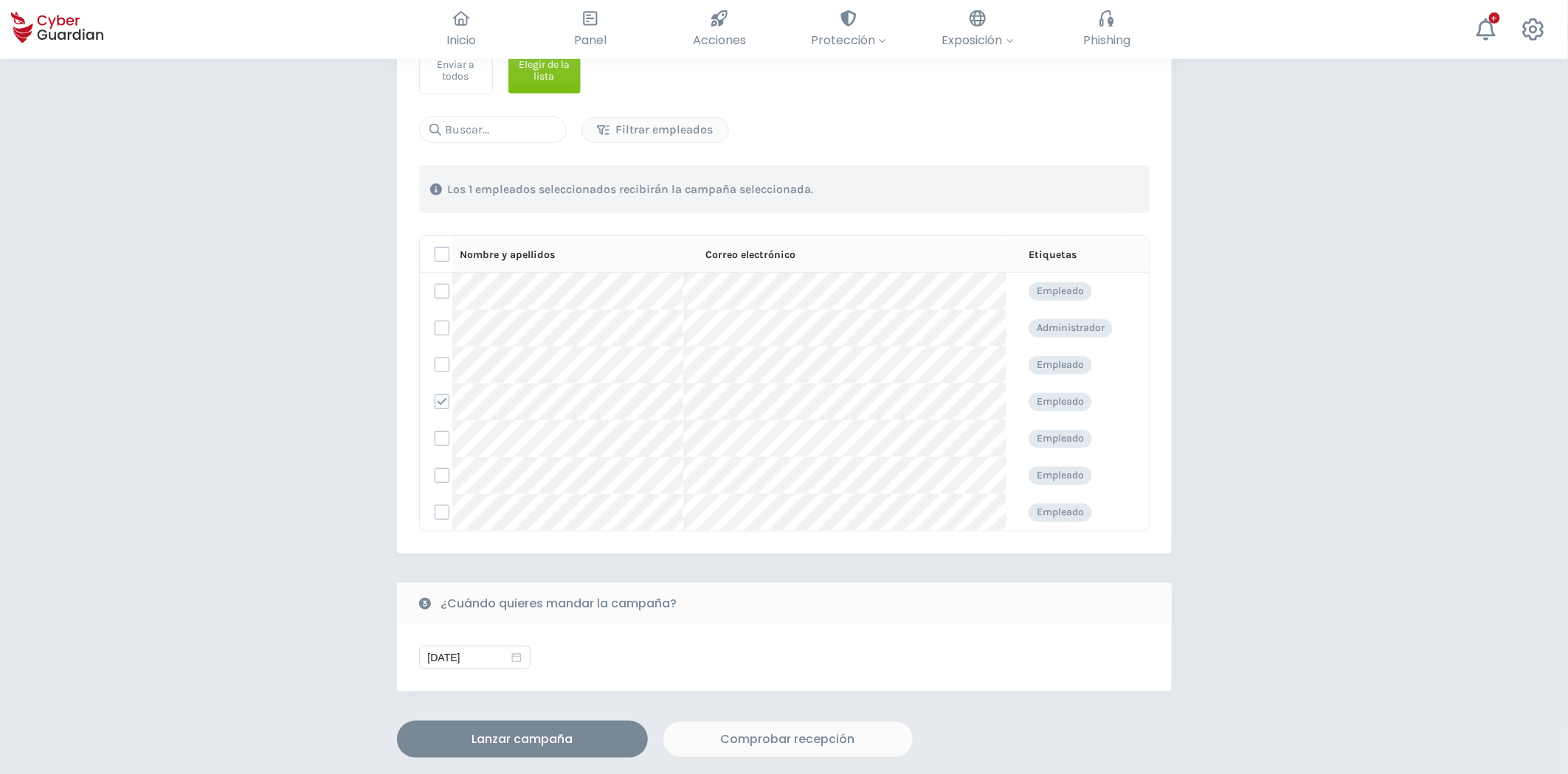
scroll to position [491, 0]
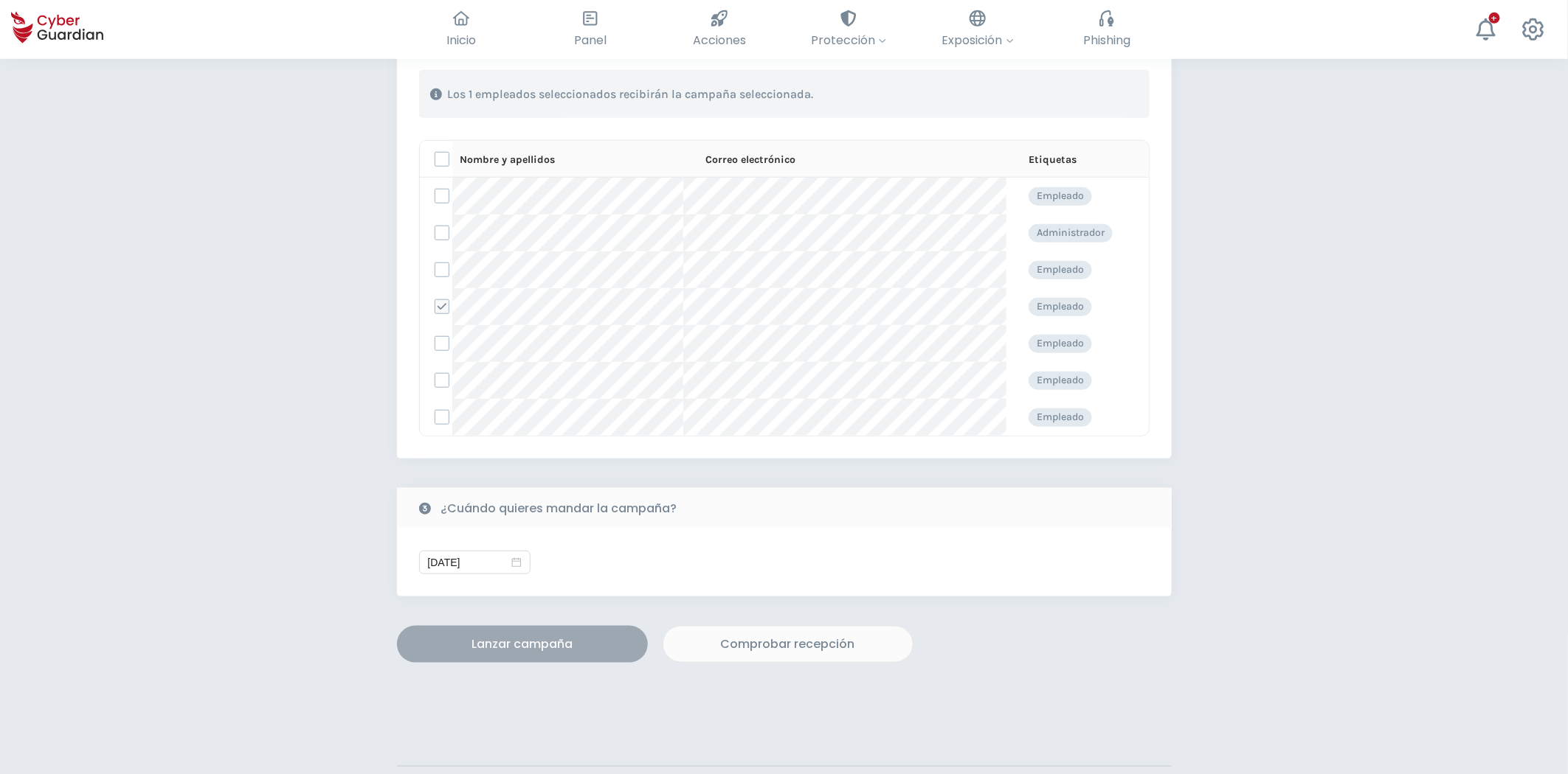
click at [552, 650] on div "Lanzar campaña" at bounding box center [522, 645] width 228 height 18
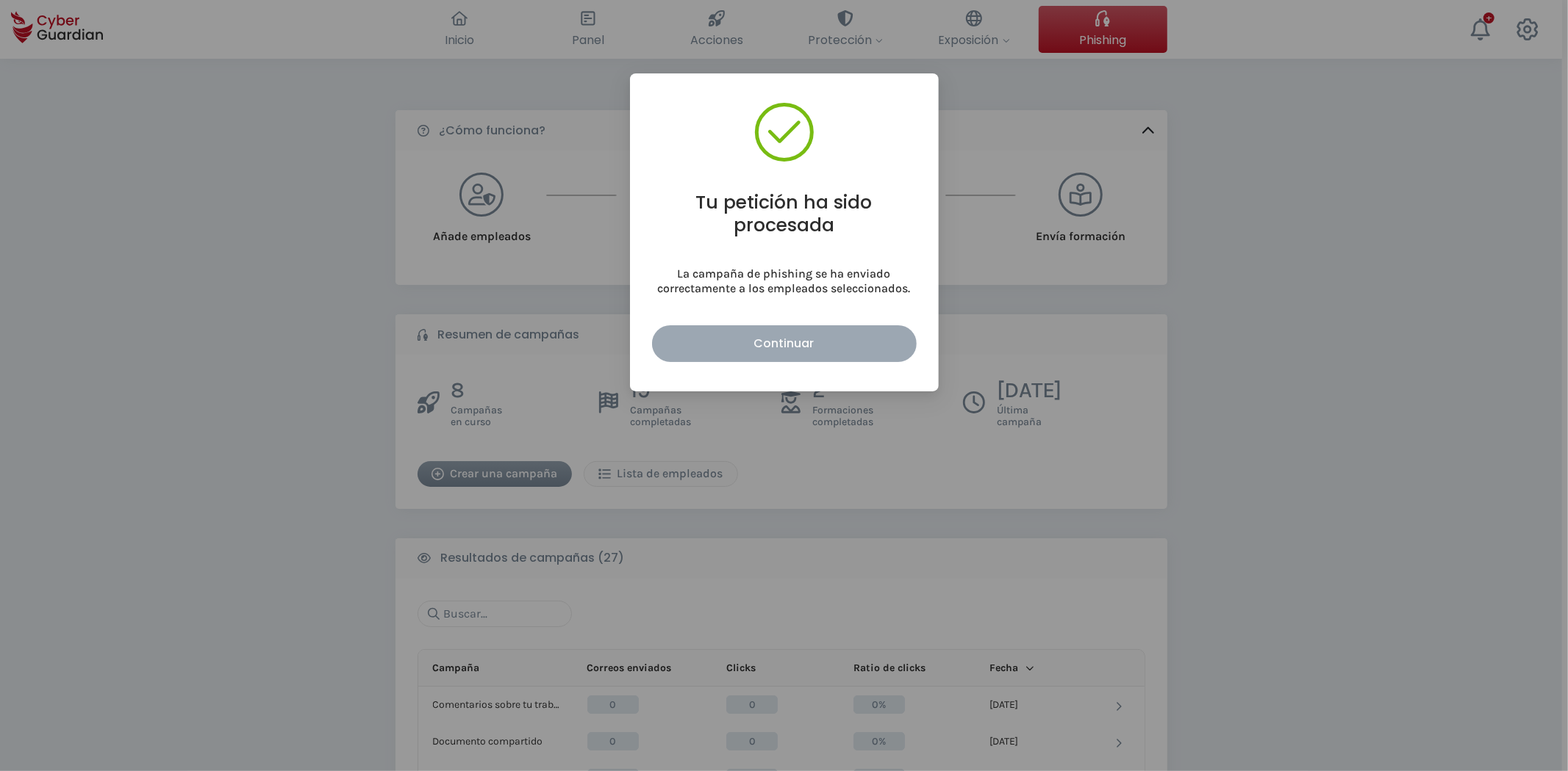
click at [760, 329] on button "Continuar" at bounding box center [784, 344] width 264 height 37
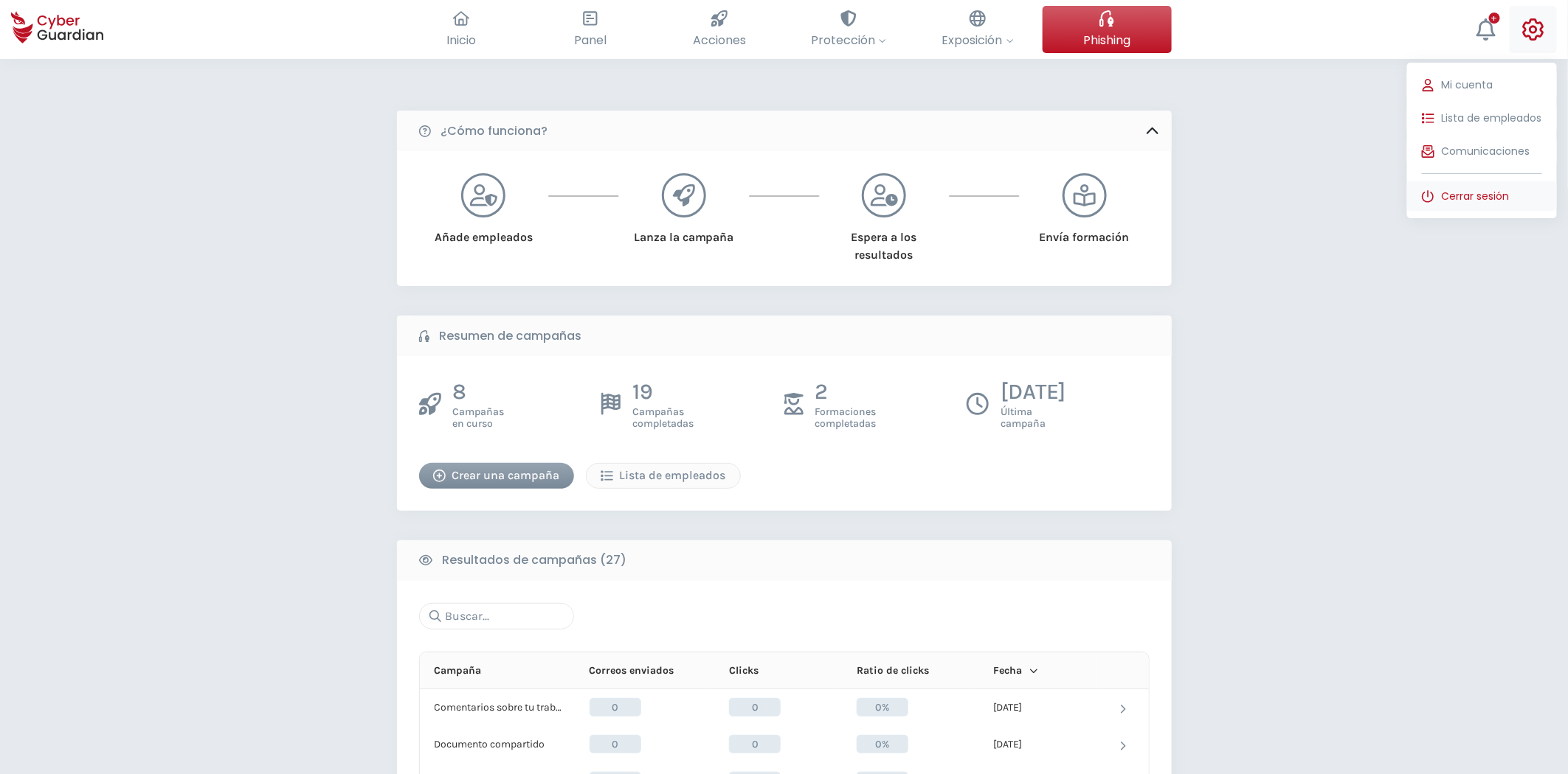
click at [1476, 198] on span "Cerrar sesión" at bounding box center [1476, 196] width 68 height 16
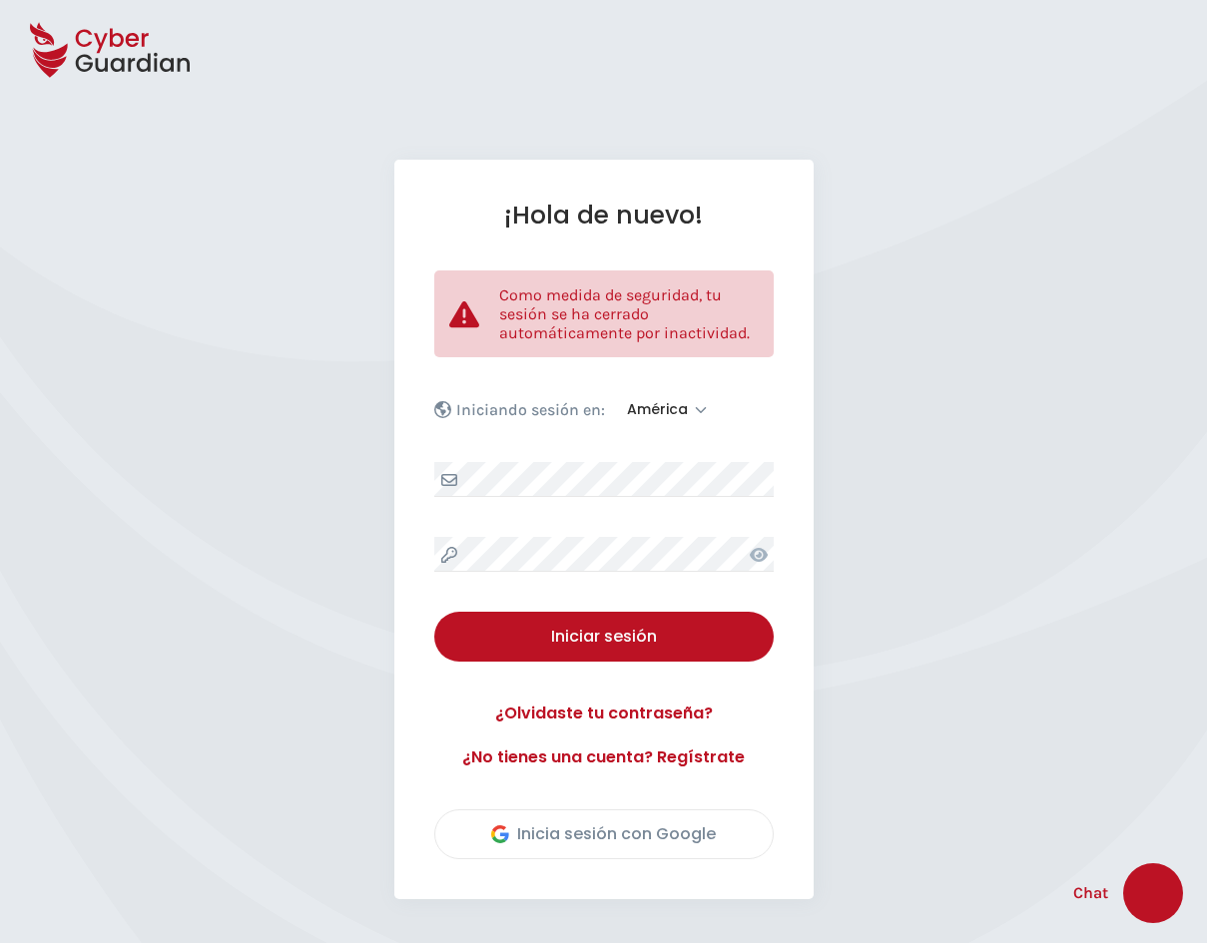
select select "América"
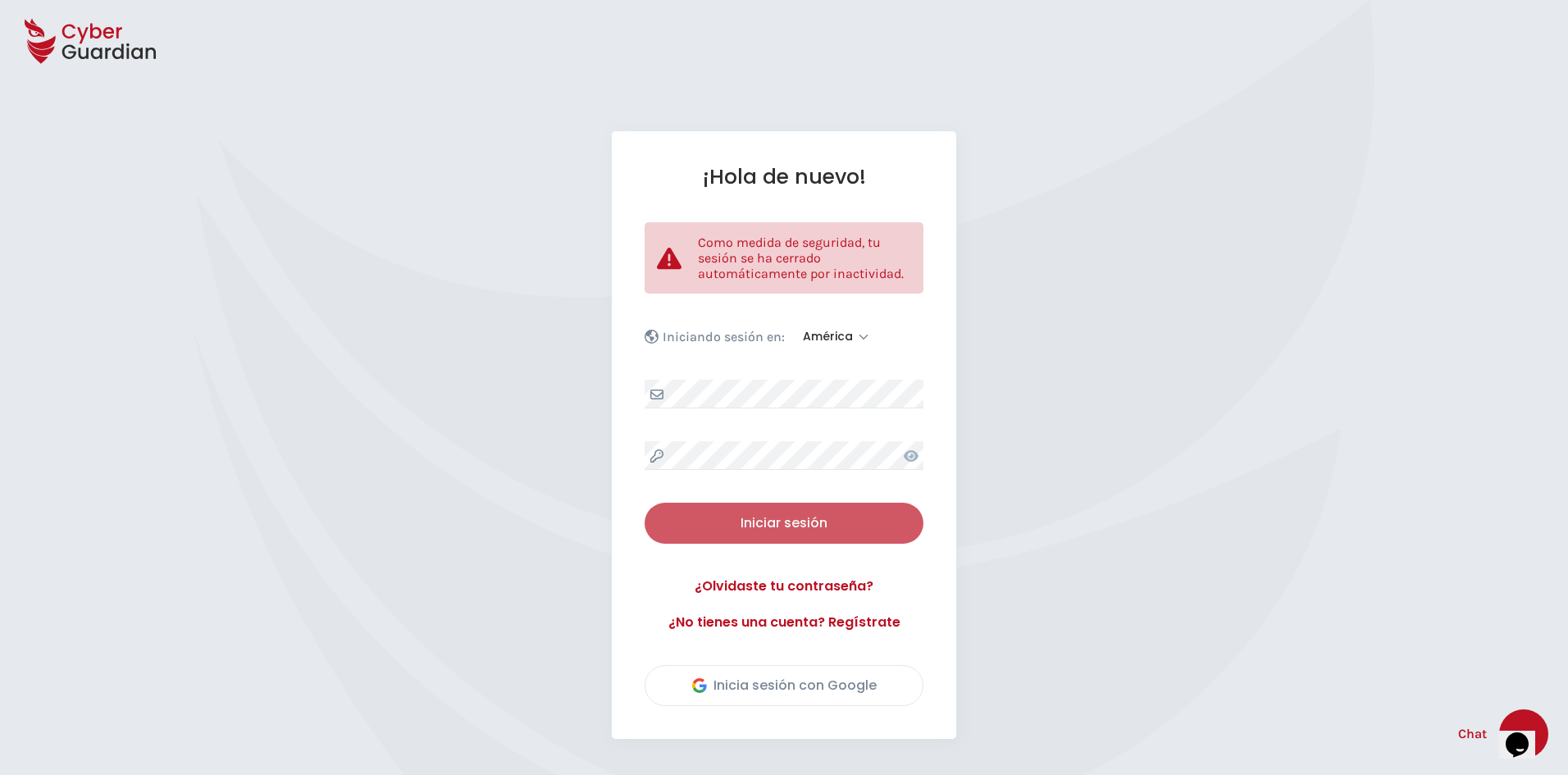
click at [770, 512] on button "Iniciar sesión" at bounding box center [784, 524] width 278 height 41
